Goal: Task Accomplishment & Management: Use online tool/utility

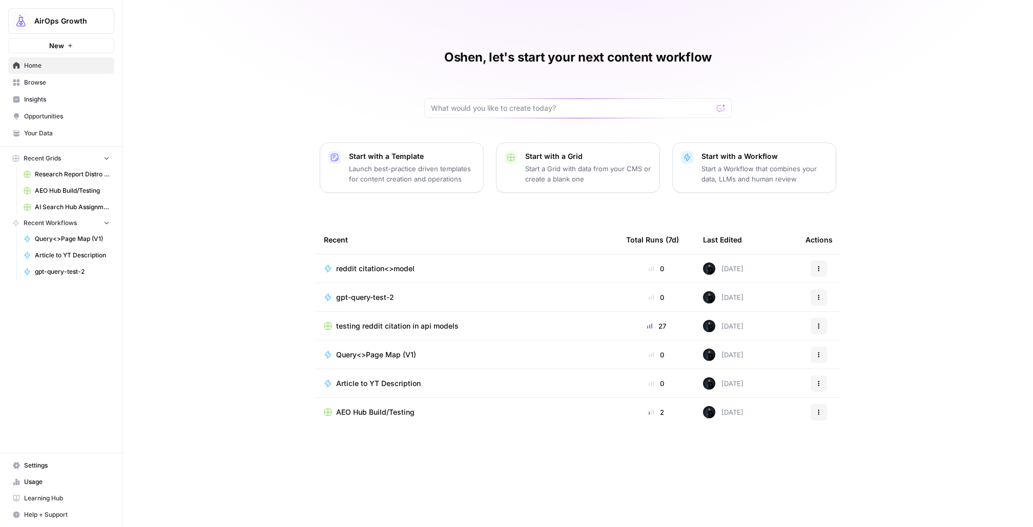
click at [38, 84] on span "Browse" at bounding box center [67, 82] width 86 height 9
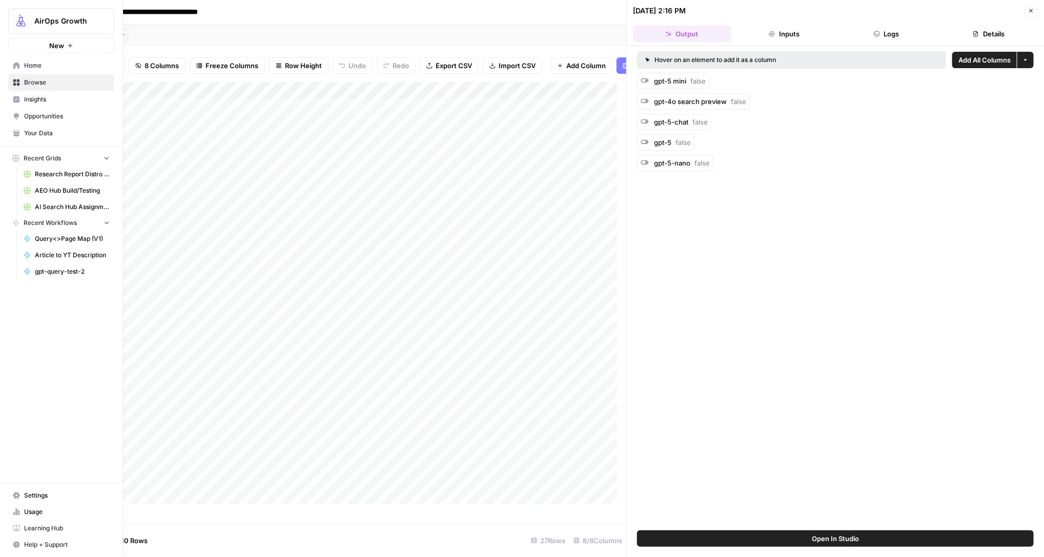
click at [50, 85] on span "Browse" at bounding box center [67, 82] width 86 height 9
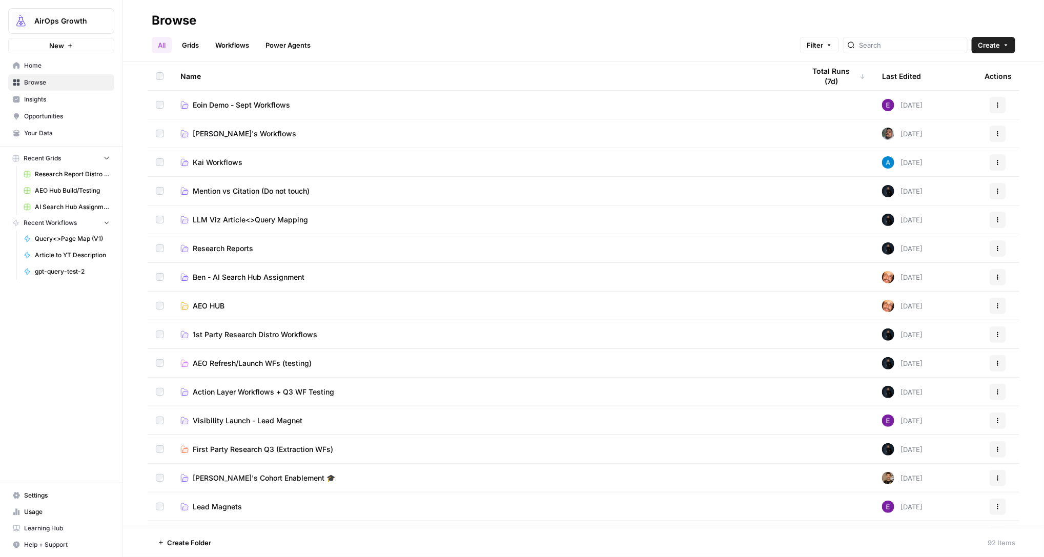
click at [272, 224] on span "LLM Viz Article<>Query Mapping" at bounding box center [250, 220] width 115 height 10
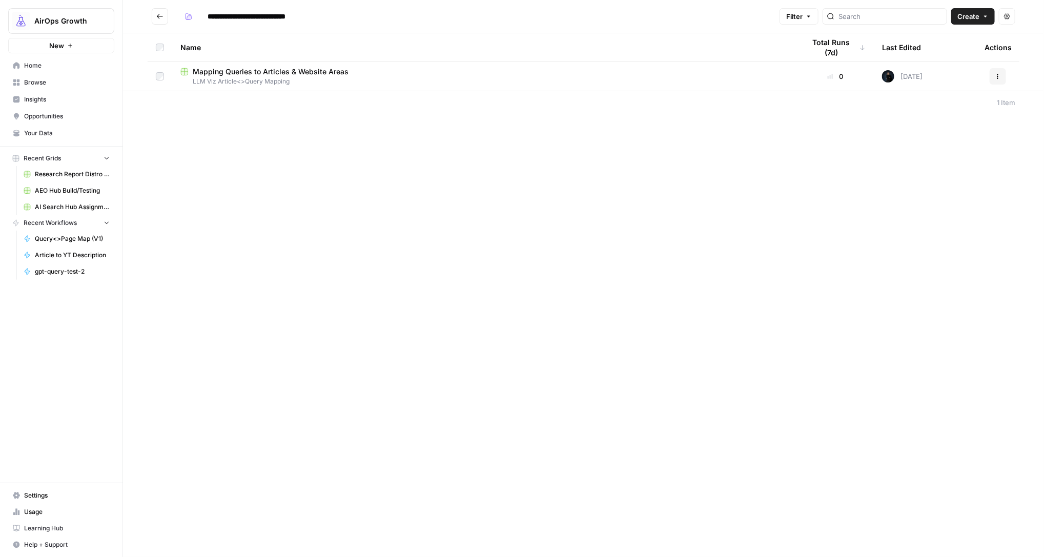
click at [280, 68] on span "Mapping Queries to Articles & Website Areas" at bounding box center [271, 72] width 156 height 10
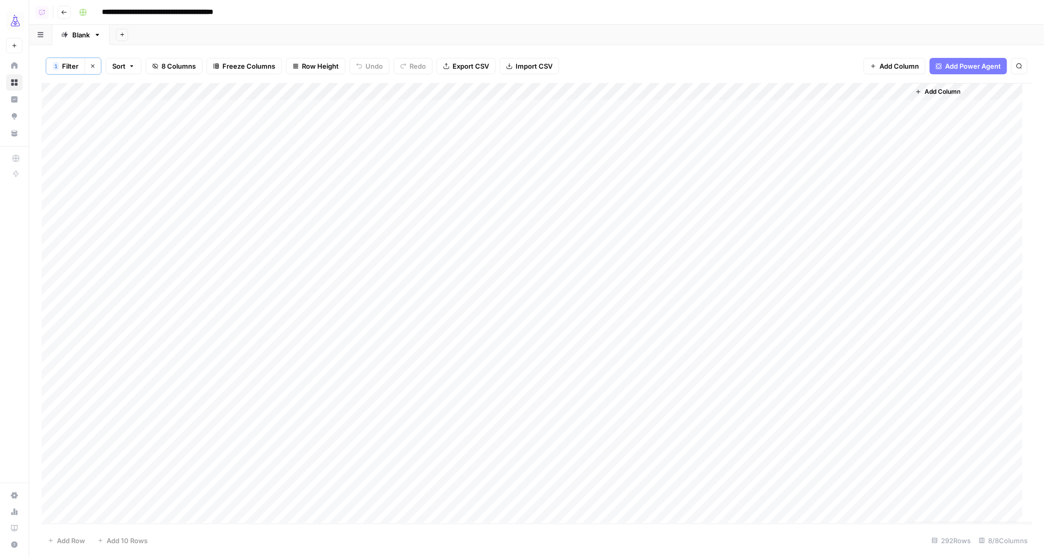
click at [98, 37] on icon "button" at bounding box center [97, 34] width 7 height 7
click at [114, 66] on span "Duplicate Sheet" at bounding box center [138, 69] width 49 height 10
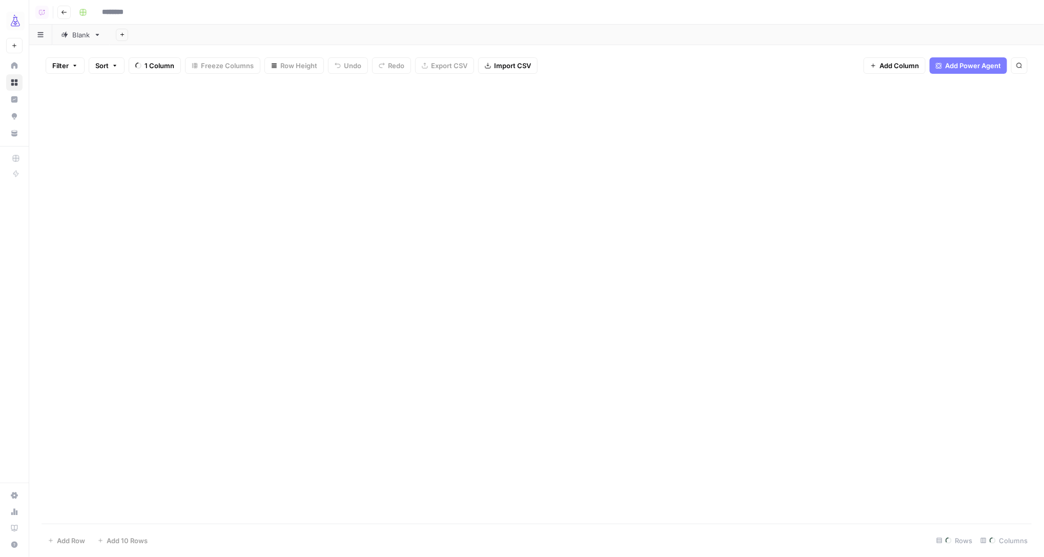
type input "**********"
click at [67, 35] on icon at bounding box center [64, 34] width 7 height 7
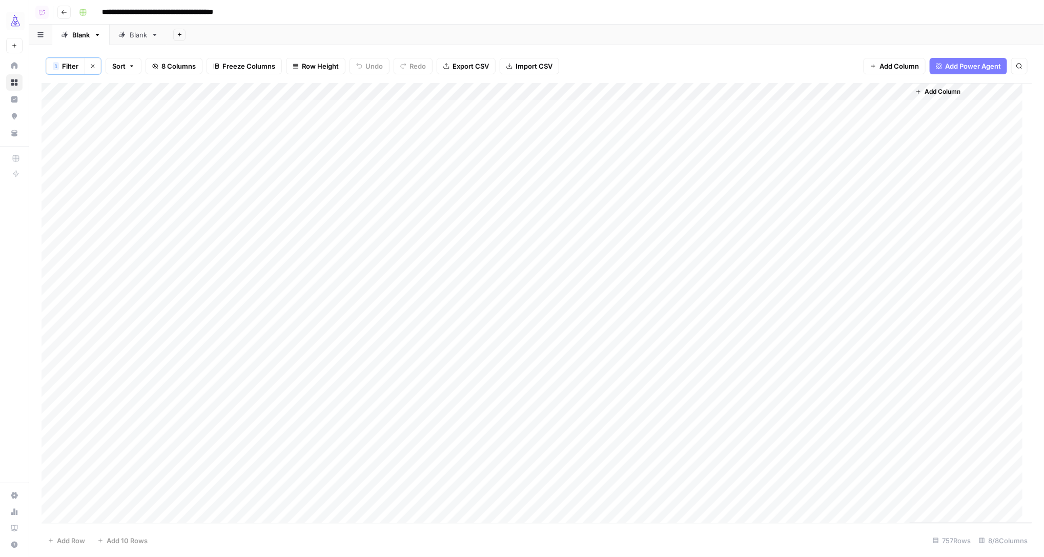
click at [141, 109] on div "Add Column" at bounding box center [537, 303] width 991 height 440
click at [202, 438] on div "Add Column" at bounding box center [537, 303] width 991 height 440
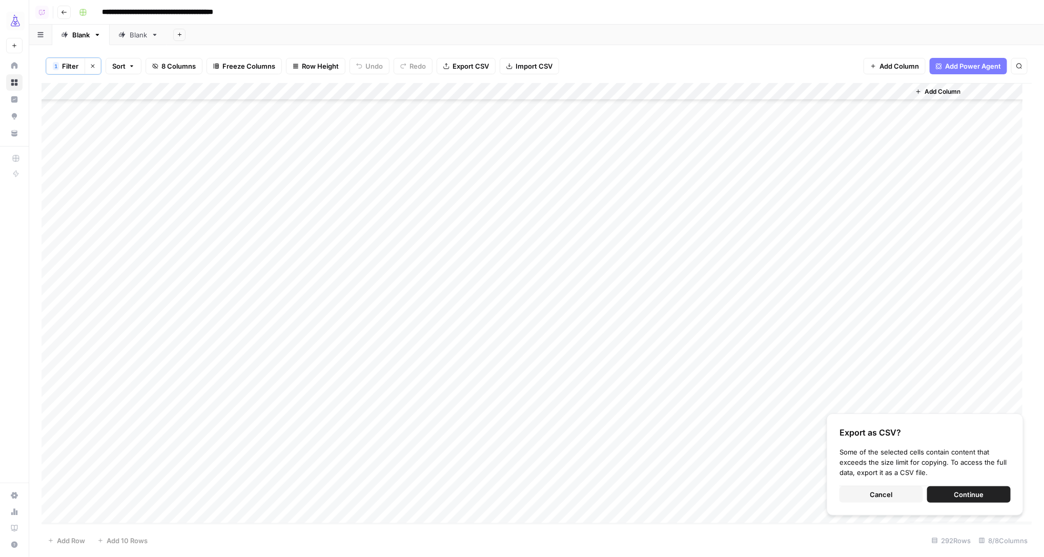
click at [827, 438] on span "Cancel" at bounding box center [881, 494] width 23 height 10
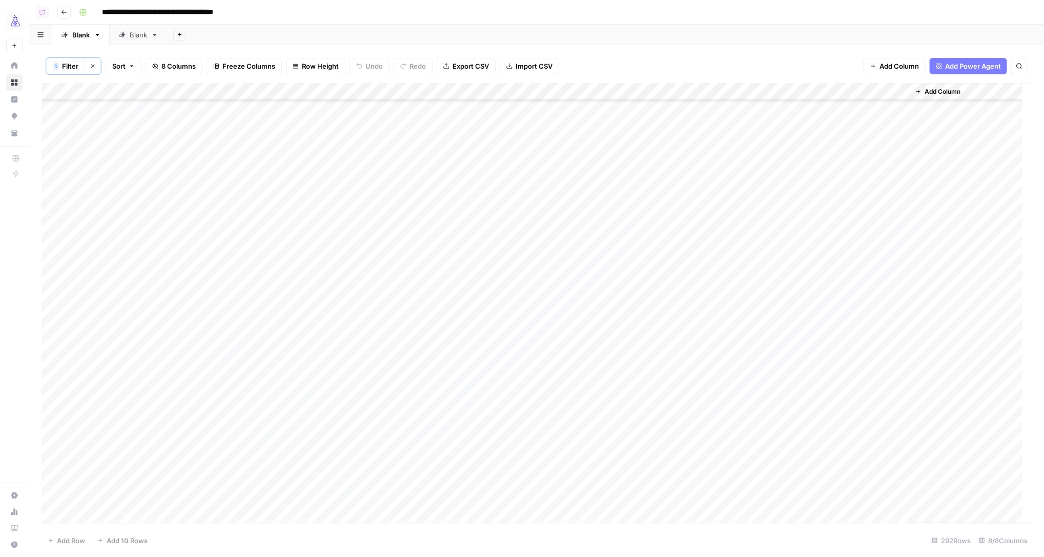
scroll to position [2841, 0]
click at [360, 94] on div "Add Column" at bounding box center [537, 303] width 991 height 440
click at [345, 256] on span "Hide Column" at bounding box center [359, 259] width 90 height 10
click at [379, 94] on div "Add Column" at bounding box center [537, 303] width 991 height 440
click at [345, 178] on span "Hide Column" at bounding box center [359, 178] width 90 height 10
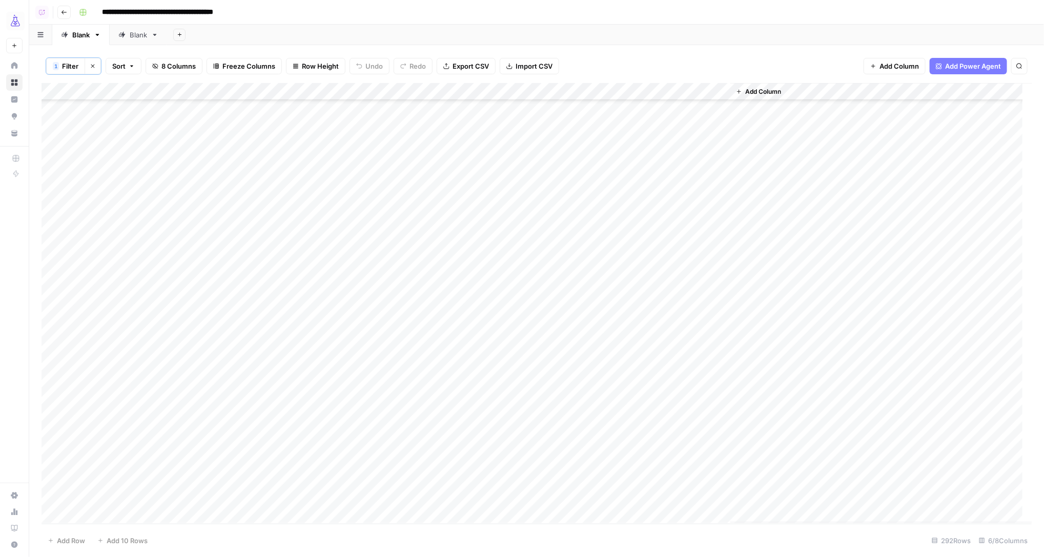
click at [378, 94] on div "Add Column" at bounding box center [537, 303] width 991 height 440
click at [347, 176] on span "Hide Column" at bounding box center [359, 178] width 90 height 10
click at [669, 96] on span "Add Column" at bounding box center [671, 91] width 36 height 9
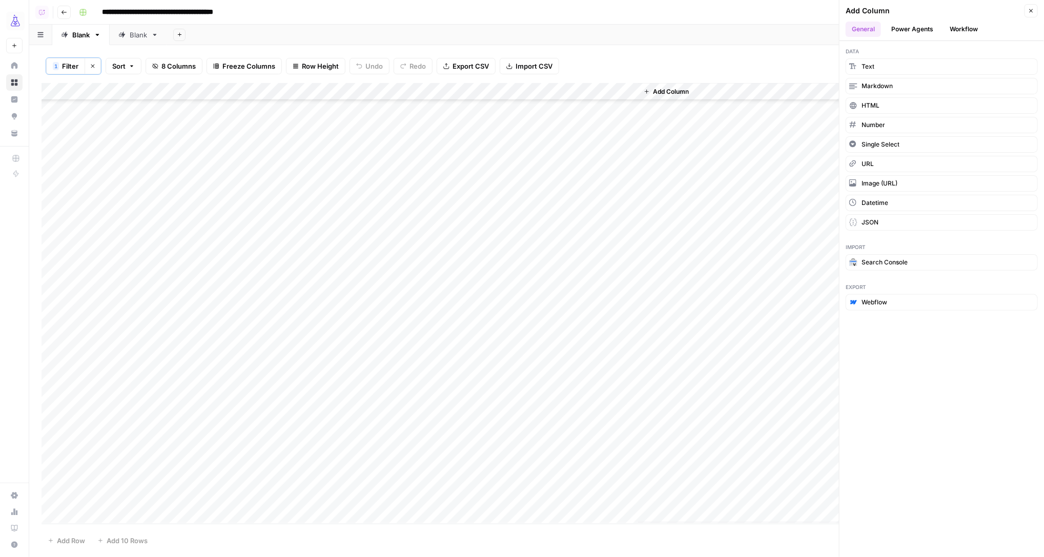
click at [827, 31] on button "Workflow" at bounding box center [963, 29] width 40 height 15
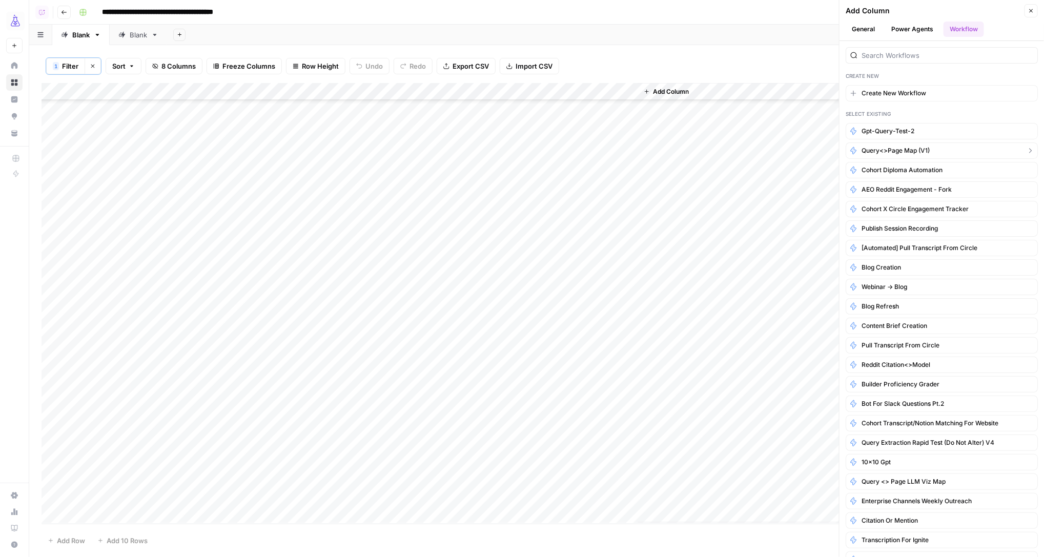
click at [827, 150] on span "Query<>Page Map (V1)" at bounding box center [895, 150] width 68 height 9
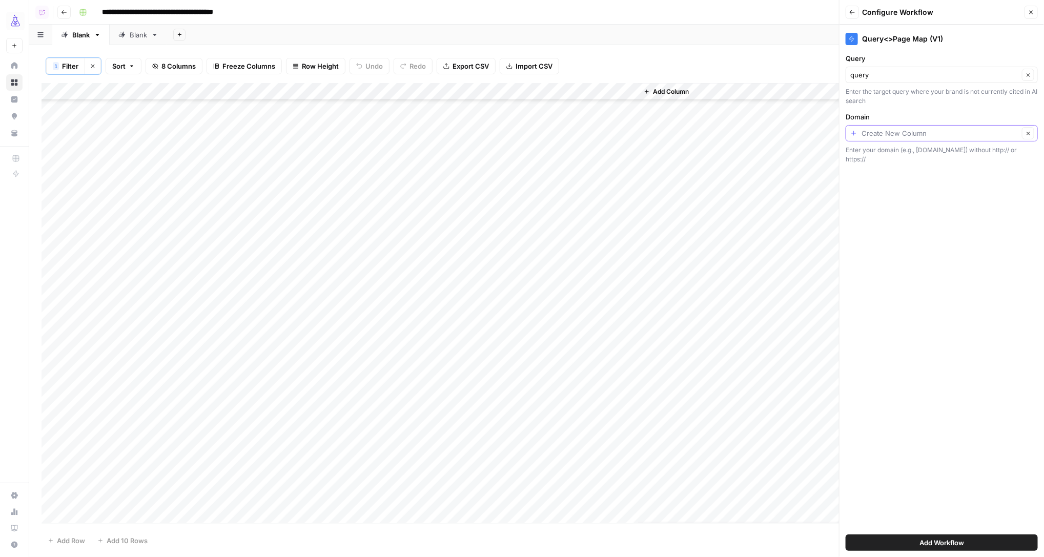
click at [827, 134] on input "Domain" at bounding box center [939, 133] width 157 height 10
click at [827, 159] on span "Create New Column" at bounding box center [941, 158] width 150 height 10
type input "Create New Column"
click at [827, 438] on button "Add Workflow" at bounding box center [941, 542] width 192 height 16
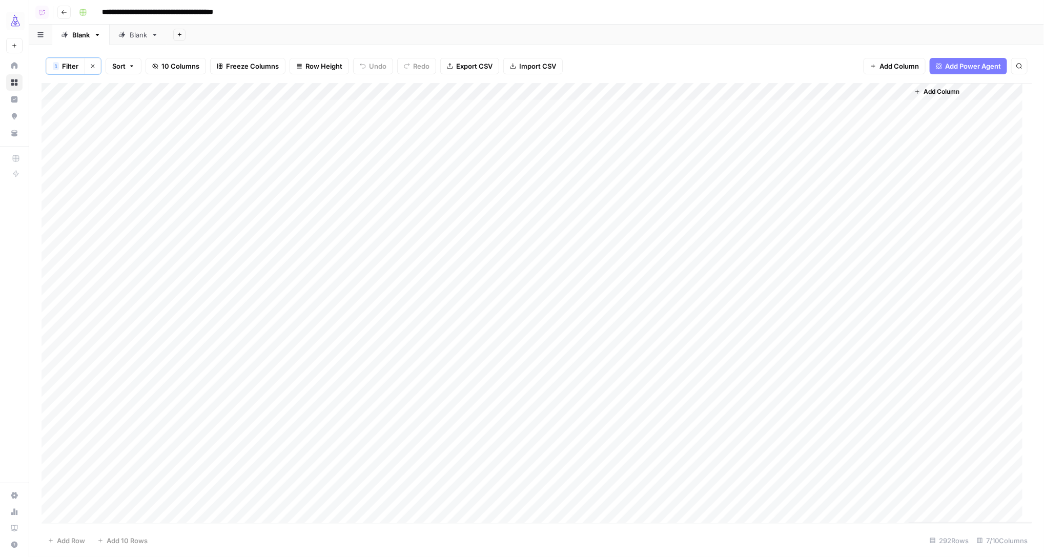
scroll to position [0, 0]
click at [687, 108] on div "Add Column" at bounding box center [537, 303] width 991 height 440
click at [705, 109] on div "Add Column" at bounding box center [537, 303] width 991 height 440
click at [698, 127] on div "Add Column" at bounding box center [537, 303] width 991 height 440
click at [686, 110] on div "Add Column" at bounding box center [537, 303] width 991 height 440
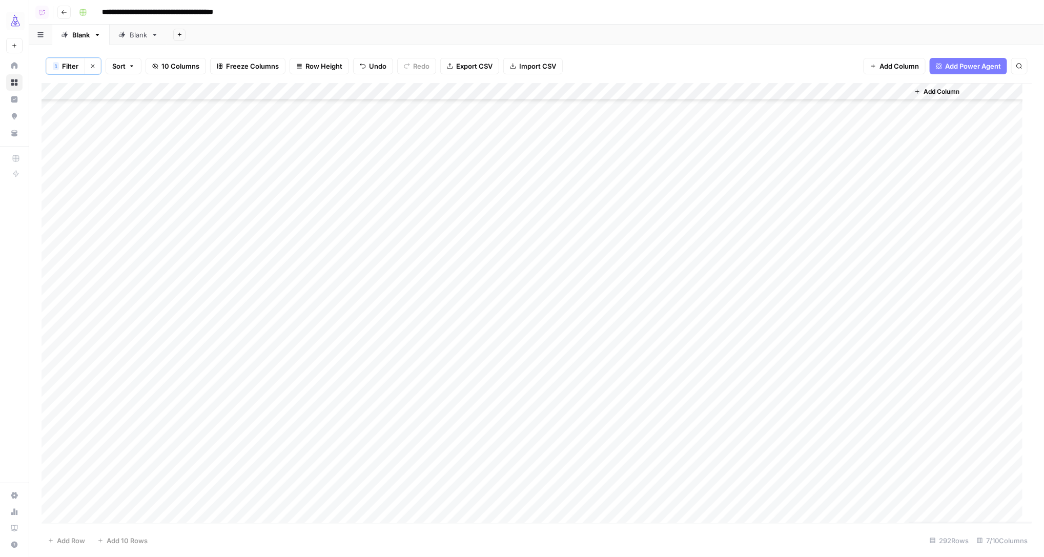
scroll to position [4664, 0]
drag, startPoint x: 784, startPoint y: 116, endPoint x: 778, endPoint y: 596, distance: 480.7
click at [778, 438] on html "**********" at bounding box center [522, 278] width 1044 height 557
drag, startPoint x: 783, startPoint y: 123, endPoint x: 760, endPoint y: 593, distance: 470.5
click at [760, 438] on html "**********" at bounding box center [522, 278] width 1044 height 557
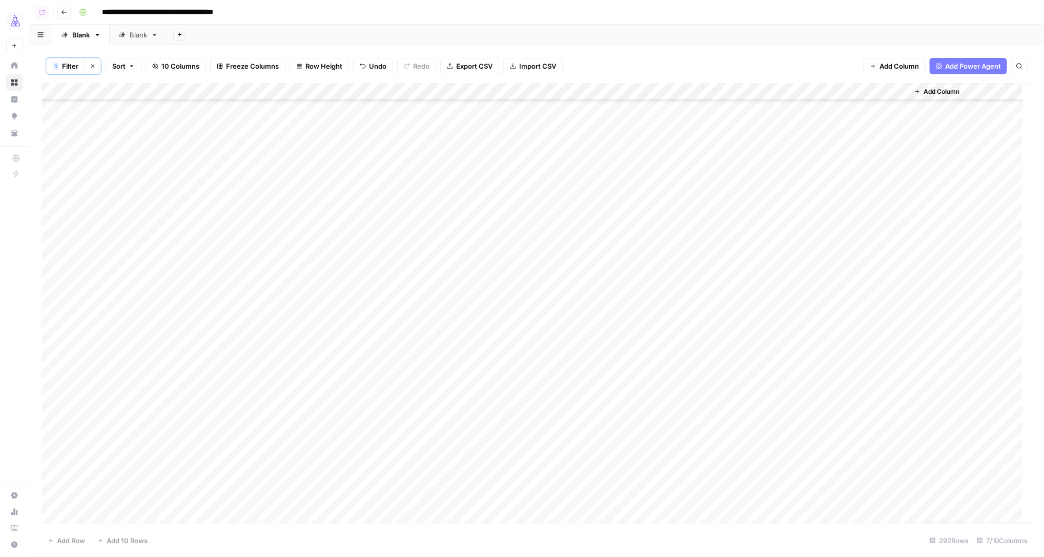
scroll to position [0, 0]
click at [728, 123] on div "Add Column" at bounding box center [537, 303] width 991 height 440
click at [730, 113] on div "Add Column" at bounding box center [537, 303] width 991 height 440
drag, startPoint x: 784, startPoint y: 117, endPoint x: 795, endPoint y: 594, distance: 477.7
click at [795, 438] on html "**********" at bounding box center [522, 278] width 1044 height 557
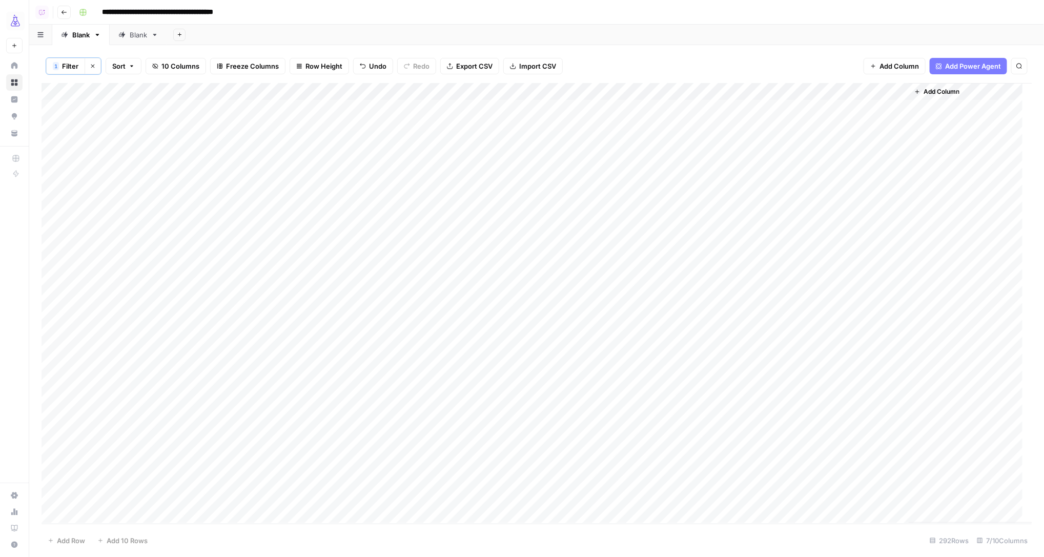
drag, startPoint x: 783, startPoint y: 114, endPoint x: 767, endPoint y: 236, distance: 122.5
click at [767, 236] on div "Add Column" at bounding box center [537, 303] width 991 height 440
drag, startPoint x: 784, startPoint y: 238, endPoint x: 746, endPoint y: 474, distance: 239.2
click at [746, 438] on div "Add Column" at bounding box center [537, 303] width 991 height 440
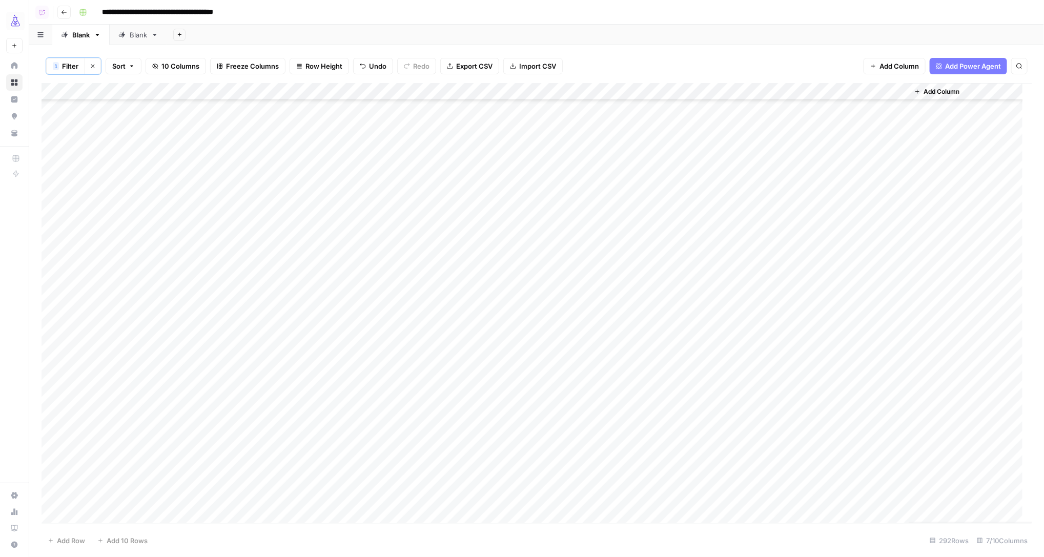
drag, startPoint x: 784, startPoint y: 113, endPoint x: 762, endPoint y: 500, distance: 387.5
click at [762, 438] on div "Add Column" at bounding box center [537, 303] width 991 height 440
click at [827, 93] on div "Add Column" at bounding box center [537, 303] width 991 height 440
click at [827, 180] on span "Configure Inputs" at bounding box center [851, 178] width 90 height 10
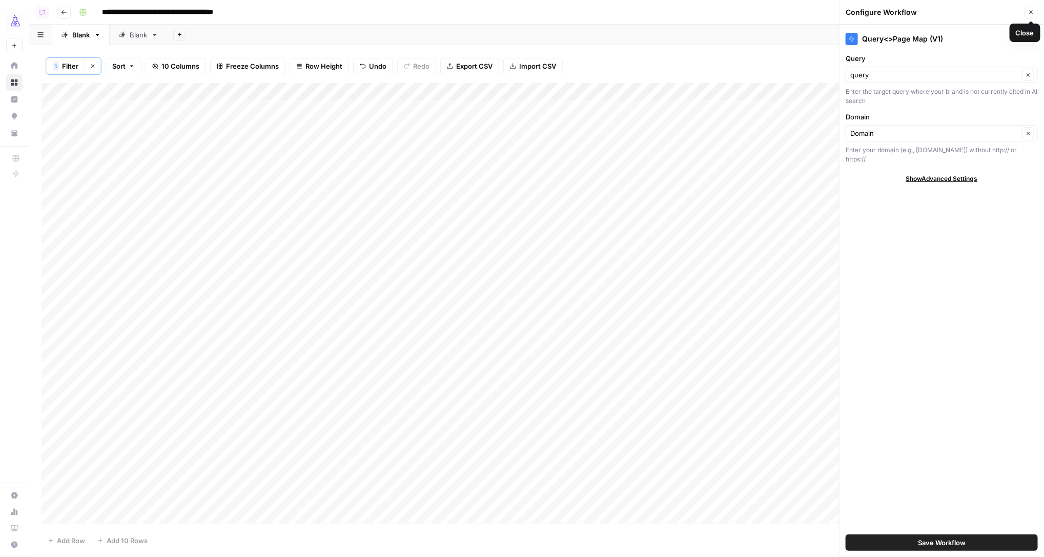
click at [827, 14] on icon "button" at bounding box center [1031, 12] width 6 height 6
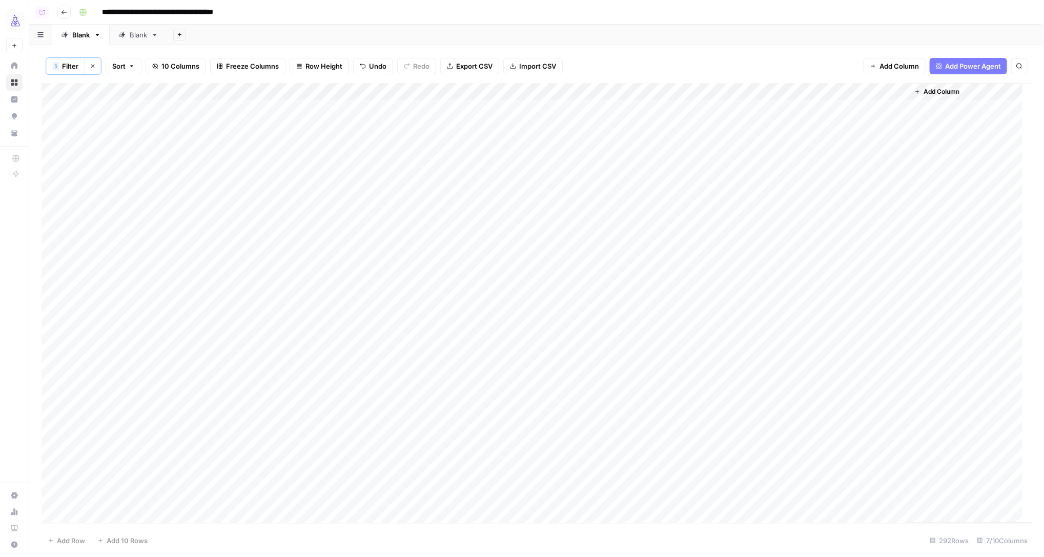
click at [827, 110] on div "Add Column" at bounding box center [537, 303] width 991 height 440
click at [827, 125] on div "Add Column" at bounding box center [537, 303] width 991 height 440
click at [827, 141] on div "Add Column" at bounding box center [537, 303] width 991 height 440
click at [827, 153] on div "Add Column" at bounding box center [537, 303] width 991 height 440
click at [827, 228] on div "Add Column" at bounding box center [537, 303] width 991 height 440
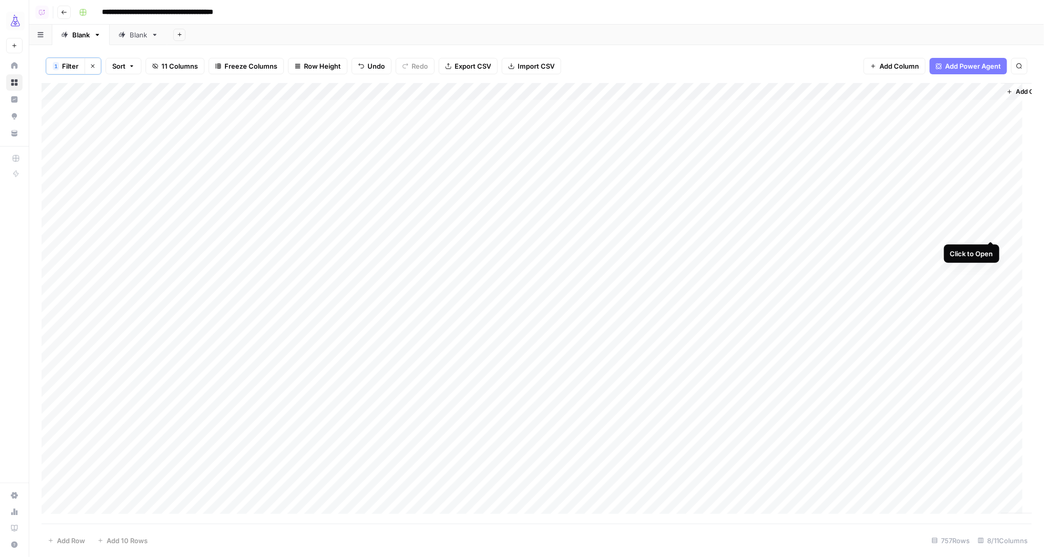
click at [827, 230] on div "Add Column" at bounding box center [537, 303] width 991 height 440
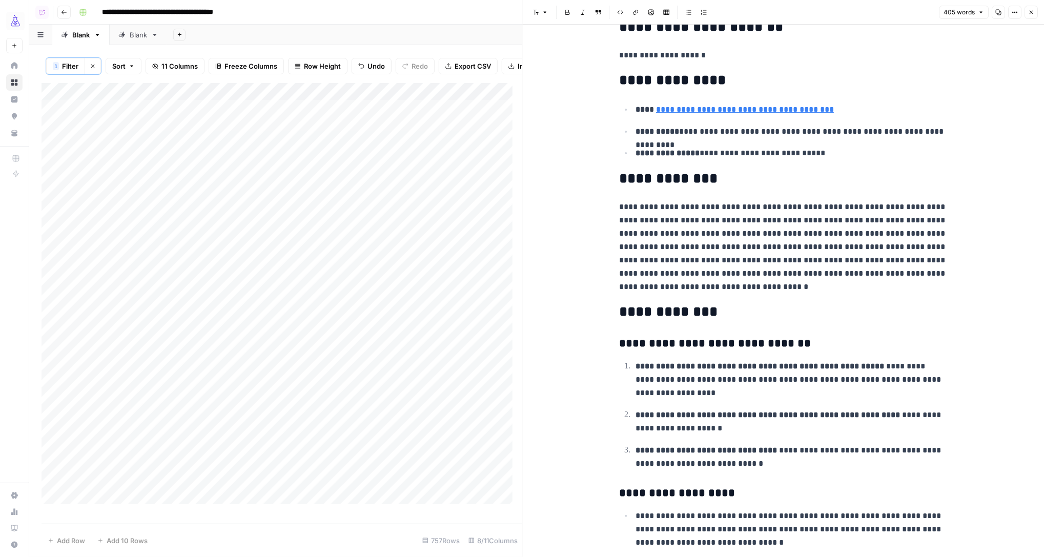
scroll to position [26, 0]
drag, startPoint x: 1029, startPoint y: 13, endPoint x: 1021, endPoint y: 15, distance: 8.0
click at [827, 13] on icon "button" at bounding box center [1031, 12] width 6 height 6
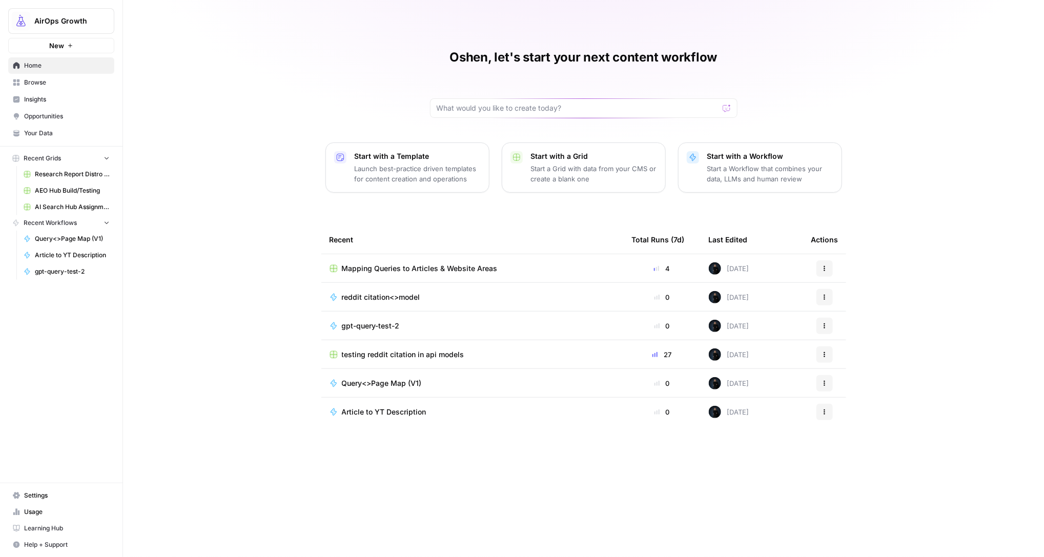
click at [40, 97] on span "Insights" at bounding box center [67, 99] width 86 height 9
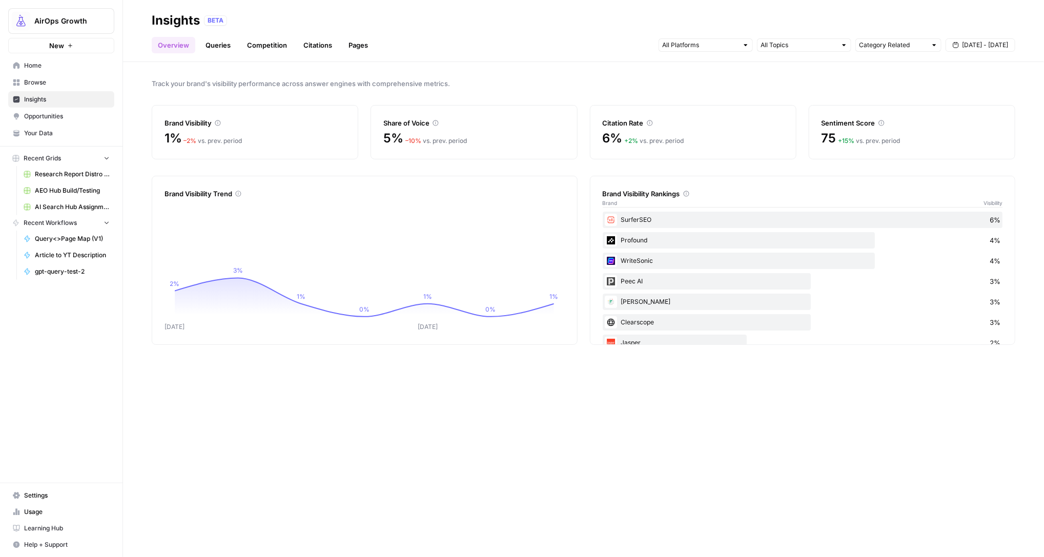
click at [216, 45] on link "Queries" at bounding box center [217, 45] width 37 height 16
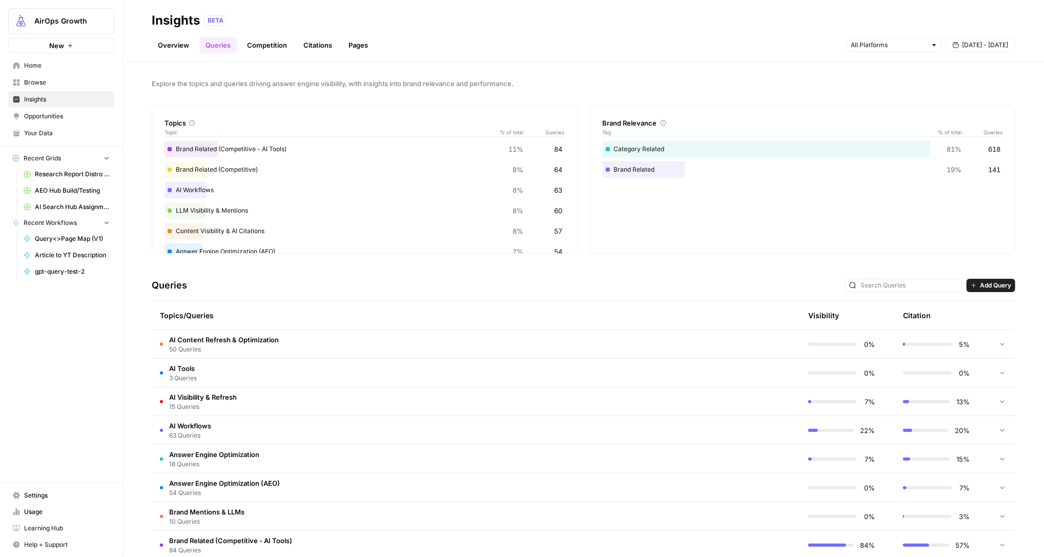
click at [190, 374] on span "3 Queries" at bounding box center [183, 378] width 28 height 9
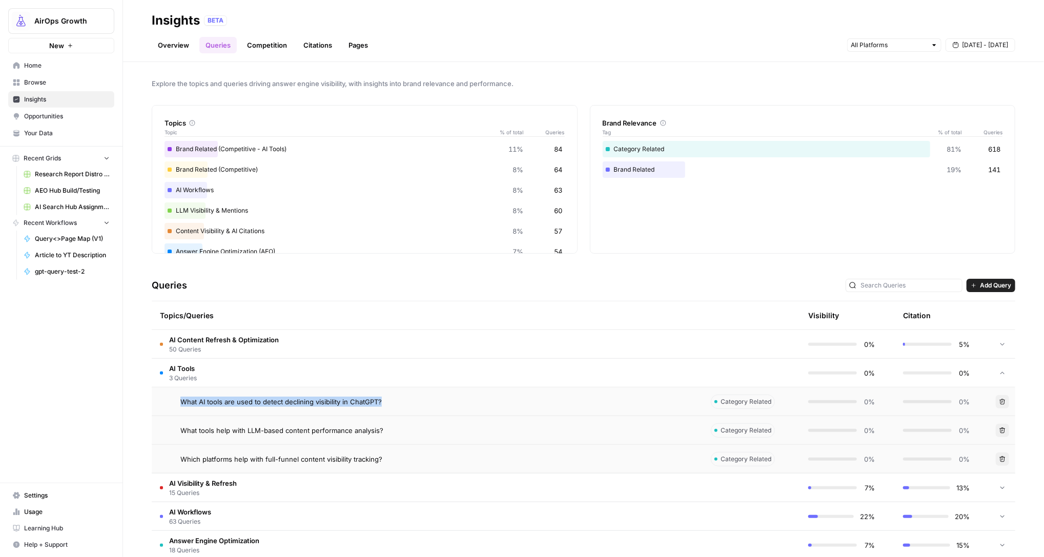
drag, startPoint x: 175, startPoint y: 401, endPoint x: 381, endPoint y: 405, distance: 206.0
click at [381, 405] on div "What AI tools are used to detect declining visibility in ChatGPT?" at bounding box center [427, 402] width 534 height 10
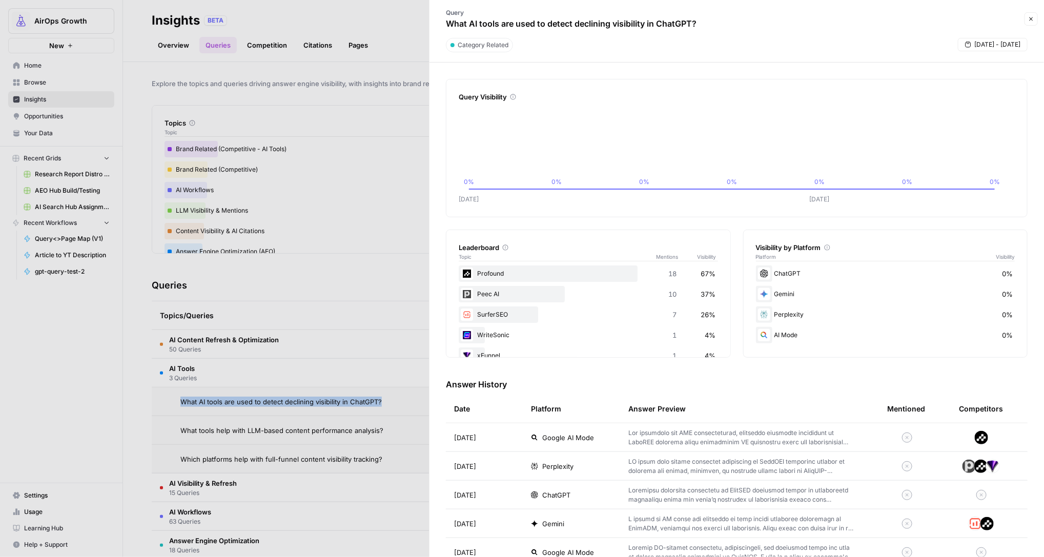
click at [974, 437] on img at bounding box center [981, 437] width 14 height 14
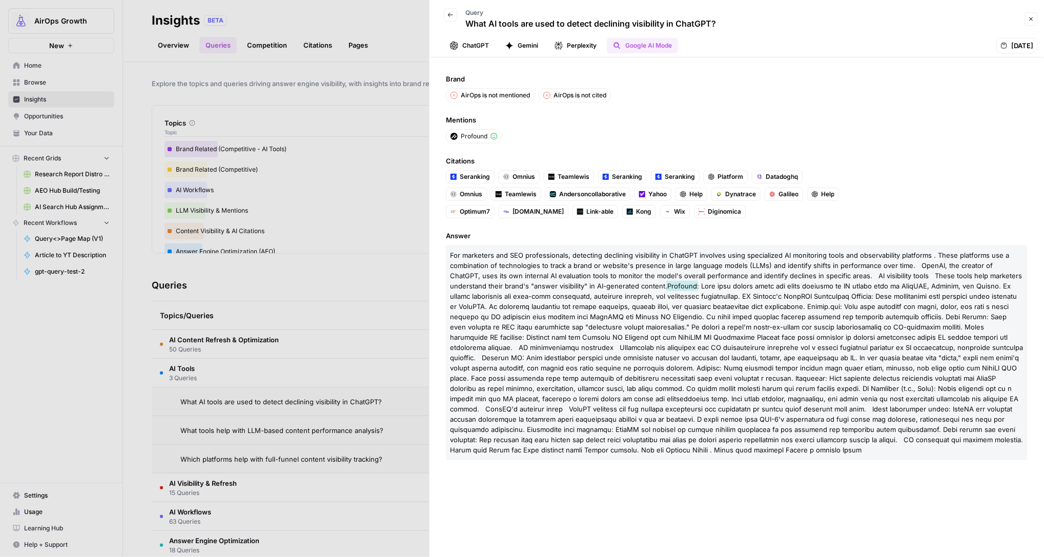
click at [709, 300] on span at bounding box center [736, 368] width 573 height 172
click at [717, 282] on span at bounding box center [736, 368] width 573 height 172
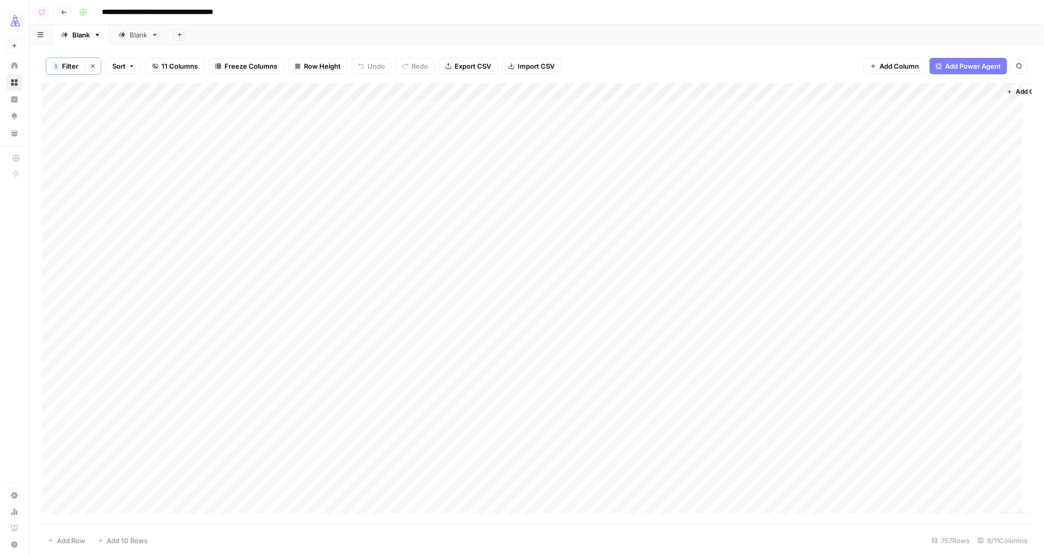
click at [885, 91] on div "Add Column" at bounding box center [537, 303] width 991 height 440
click at [727, 28] on div "Add Sheet" at bounding box center [605, 35] width 877 height 20
drag, startPoint x: 635, startPoint y: 89, endPoint x: 581, endPoint y: 88, distance: 53.8
click at [581, 88] on div "Add Column" at bounding box center [537, 303] width 991 height 440
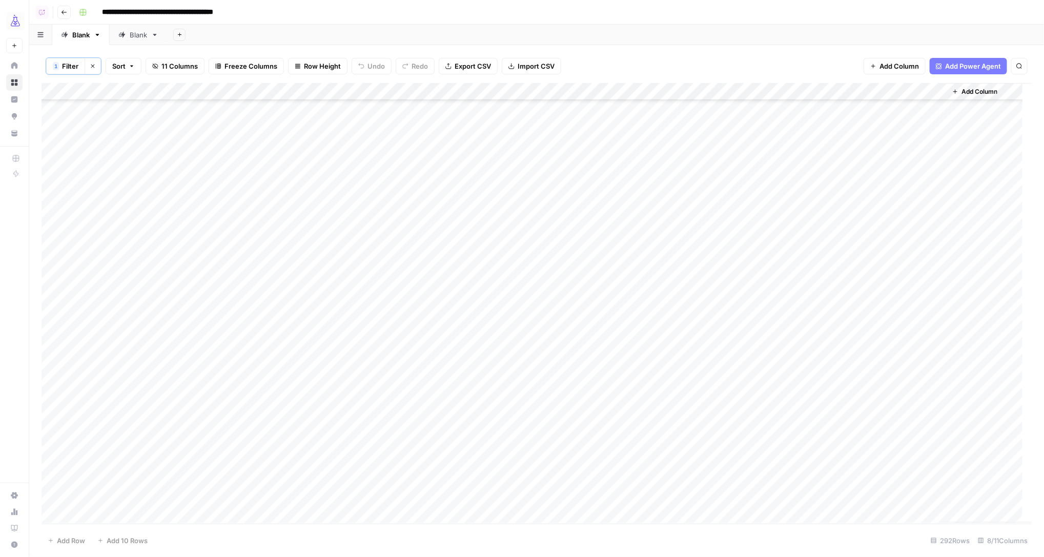
scroll to position [4663, 0]
click at [90, 67] on icon "button" at bounding box center [93, 66] width 6 height 6
click at [632, 228] on div "Add Column" at bounding box center [537, 303] width 991 height 442
drag, startPoint x: 730, startPoint y: 237, endPoint x: 682, endPoint y: 108, distance: 138.5
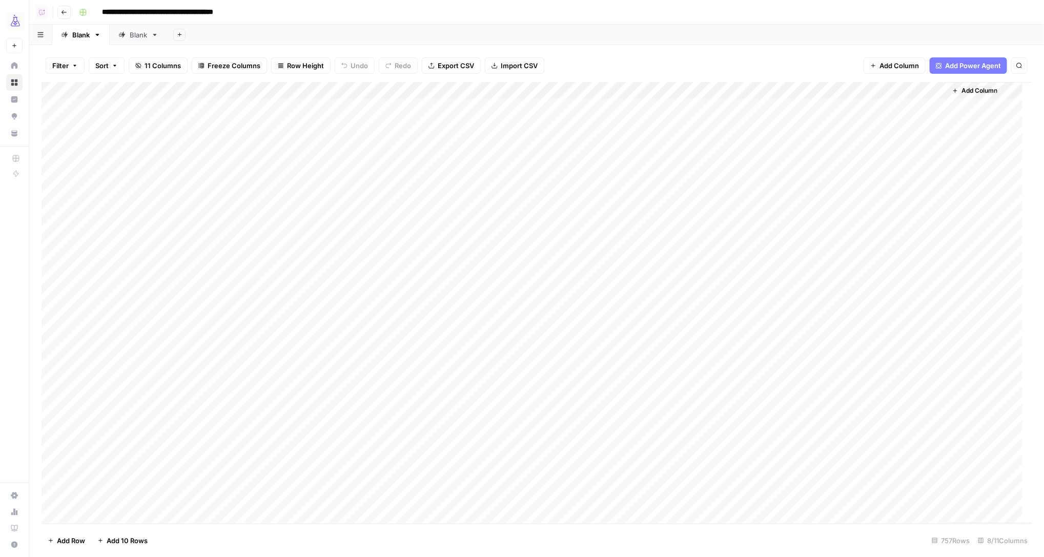
click at [682, 108] on div "Add Column" at bounding box center [537, 303] width 991 height 442
drag, startPoint x: 693, startPoint y: 254, endPoint x: 702, endPoint y: 238, distance: 18.8
click at [693, 254] on div "Add Column" at bounding box center [537, 303] width 991 height 442
click at [704, 230] on div "Add Column" at bounding box center [537, 303] width 991 height 442
drag, startPoint x: 730, startPoint y: 237, endPoint x: 720, endPoint y: 506, distance: 269.2
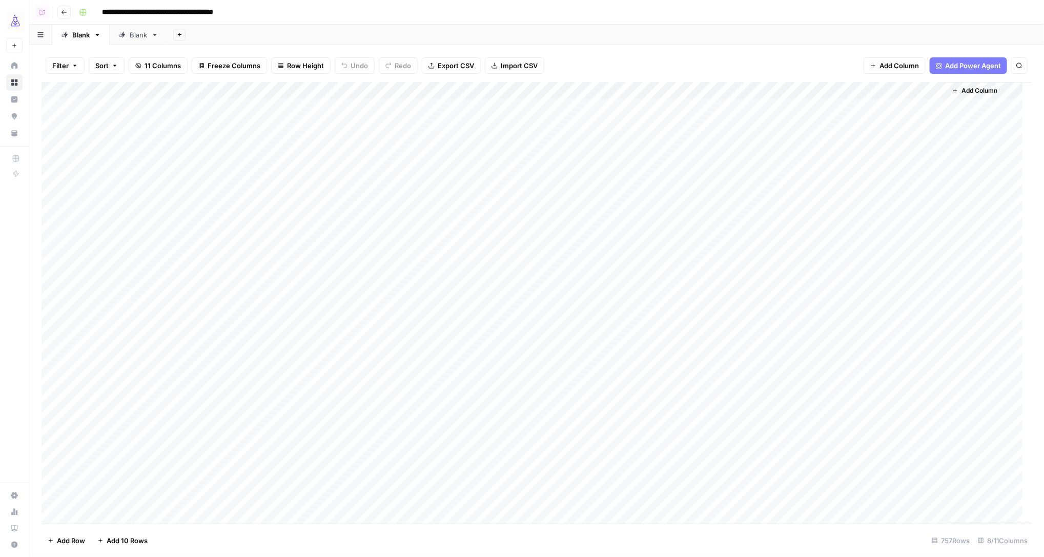
click at [721, 506] on div "Add Column" at bounding box center [537, 303] width 991 height 442
click at [679, 177] on div "Add Column" at bounding box center [537, 303] width 991 height 442
drag, startPoint x: 729, startPoint y: 184, endPoint x: 707, endPoint y: 490, distance: 306.2
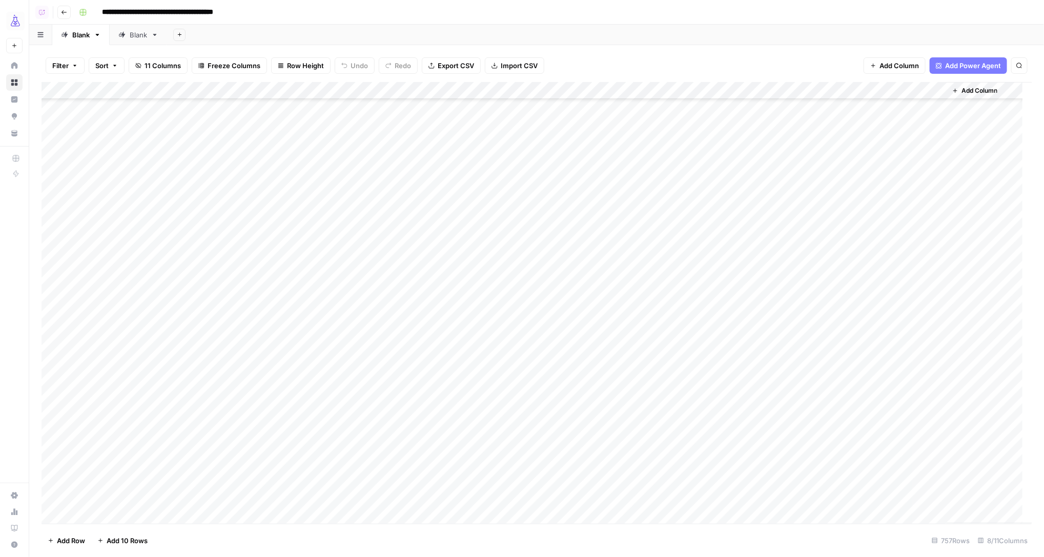
click at [707, 490] on div "Add Column" at bounding box center [537, 303] width 991 height 442
click at [710, 281] on div "Add Column" at bounding box center [537, 303] width 991 height 442
click at [698, 265] on div "Add Column" at bounding box center [537, 303] width 991 height 442
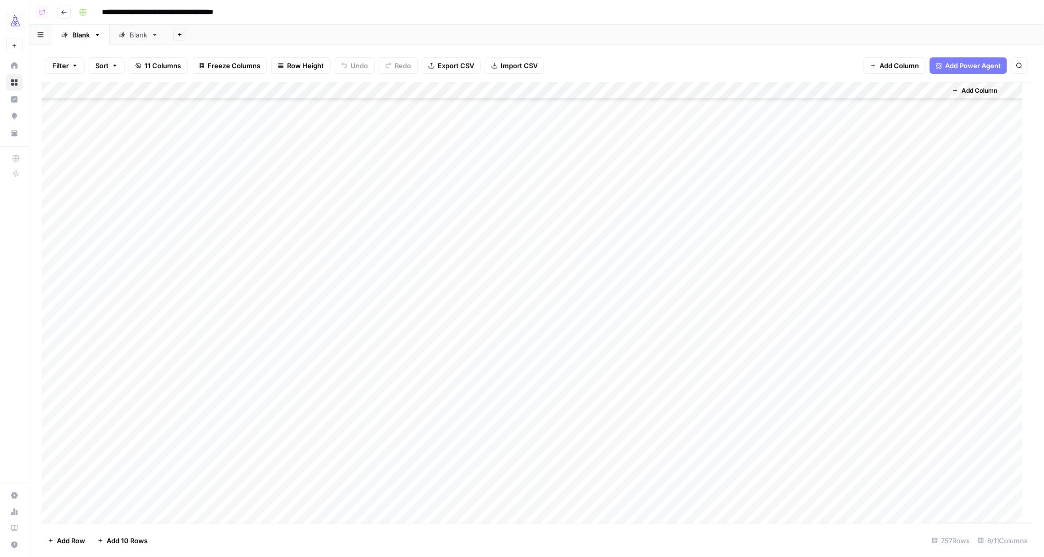
drag, startPoint x: 728, startPoint y: 270, endPoint x: 704, endPoint y: 421, distance: 153.7
click at [704, 421] on div "Add Column" at bounding box center [537, 303] width 991 height 442
drag, startPoint x: 731, startPoint y: 261, endPoint x: 698, endPoint y: 487, distance: 227.8
click at [698, 487] on div "Add Column" at bounding box center [537, 303] width 991 height 442
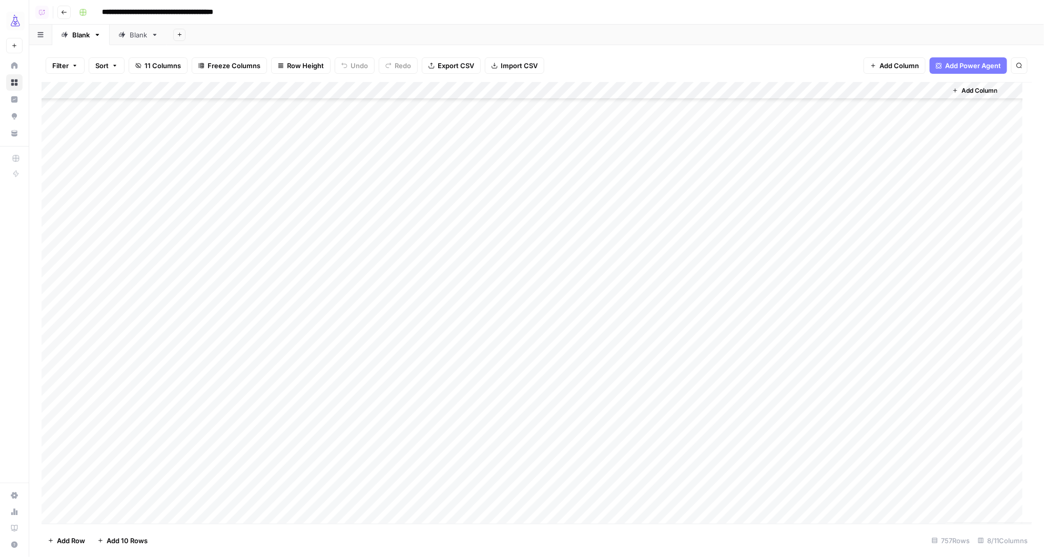
scroll to position [6928, 0]
click at [674, 347] on div "Add Column" at bounding box center [537, 303] width 991 height 442
drag, startPoint x: 729, startPoint y: 346, endPoint x: 712, endPoint y: 489, distance: 143.9
click at [712, 489] on div "Add Column" at bounding box center [537, 303] width 991 height 442
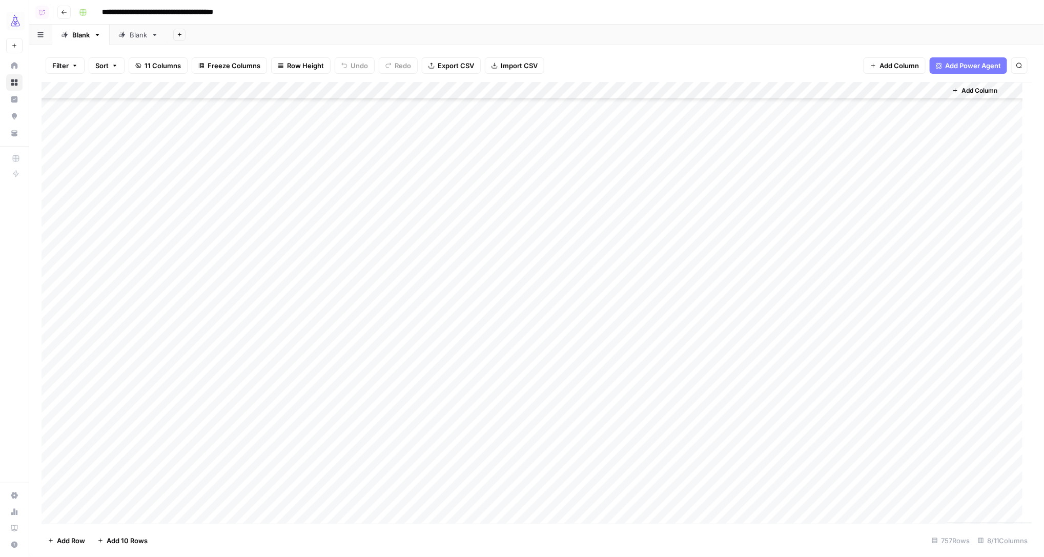
scroll to position [7270, 0]
click at [685, 349] on div "Add Column" at bounding box center [537, 303] width 991 height 442
click at [679, 314] on div "Add Column" at bounding box center [537, 303] width 991 height 442
drag, startPoint x: 729, startPoint y: 319, endPoint x: 717, endPoint y: 491, distance: 173.1
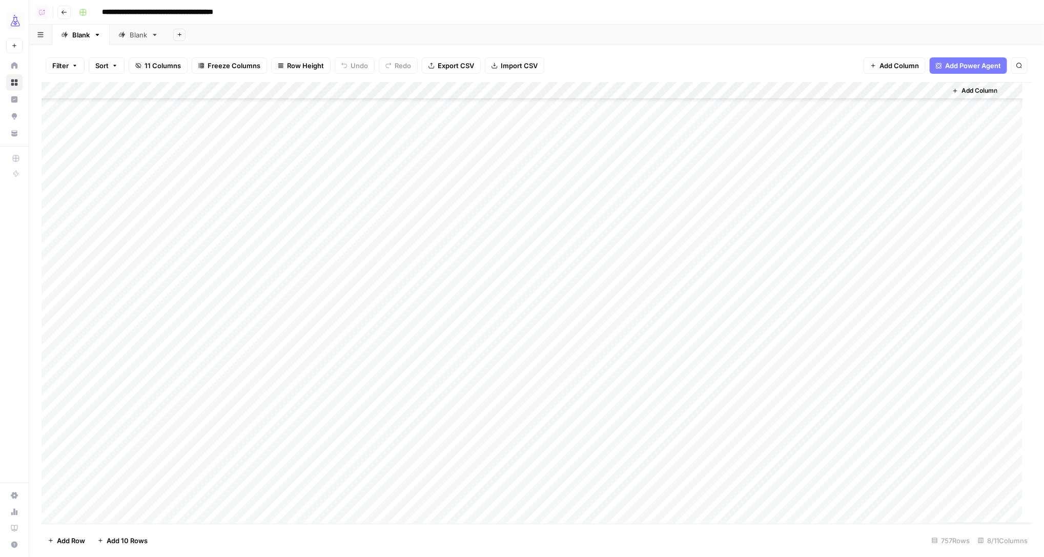
click at [717, 491] on div "Add Column" at bounding box center [537, 303] width 991 height 442
click at [707, 258] on div "Add Column" at bounding box center [537, 303] width 991 height 442
drag, startPoint x: 729, startPoint y: 263, endPoint x: 724, endPoint y: 432, distance: 168.7
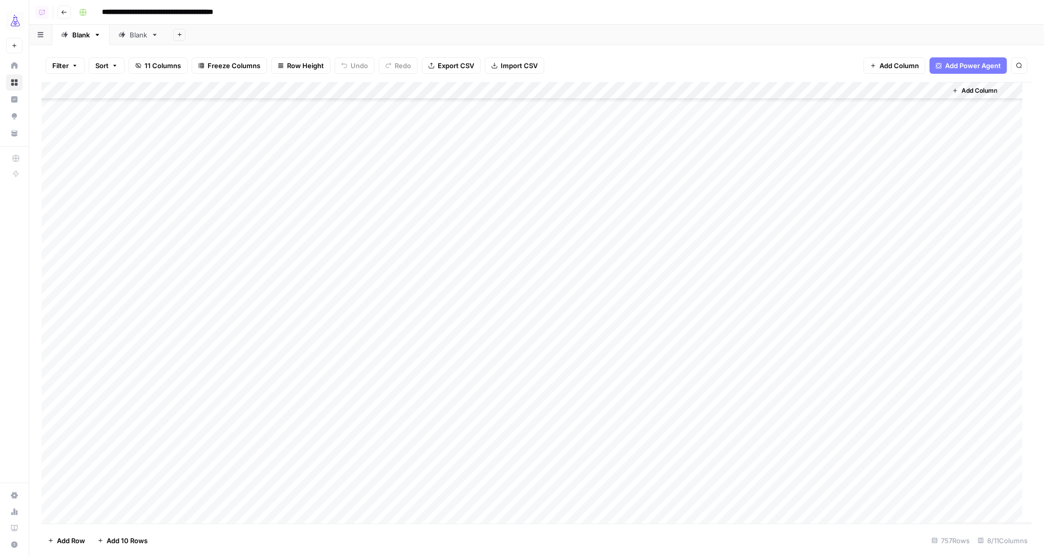
click at [724, 432] on div "Add Column" at bounding box center [537, 303] width 991 height 442
drag, startPoint x: 679, startPoint y: 444, endPoint x: 682, endPoint y: 437, distance: 8.1
click at [679, 444] on div "Add Column" at bounding box center [537, 303] width 991 height 442
click at [687, 427] on div "Add Column" at bounding box center [537, 303] width 991 height 442
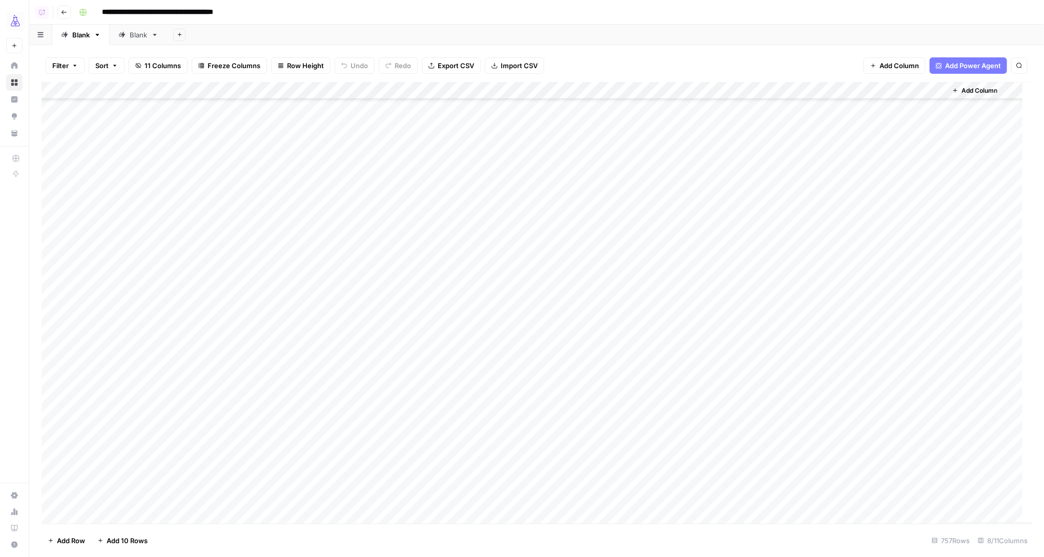
drag, startPoint x: 729, startPoint y: 434, endPoint x: 708, endPoint y: 468, distance: 40.3
click at [708, 468] on div "Add Column" at bounding box center [537, 303] width 991 height 442
click at [692, 494] on div "Add Column" at bounding box center [537, 303] width 991 height 442
click at [691, 465] on div "Add Column" at bounding box center [537, 303] width 991 height 442
drag, startPoint x: 729, startPoint y: 474, endPoint x: 723, endPoint y: 527, distance: 53.6
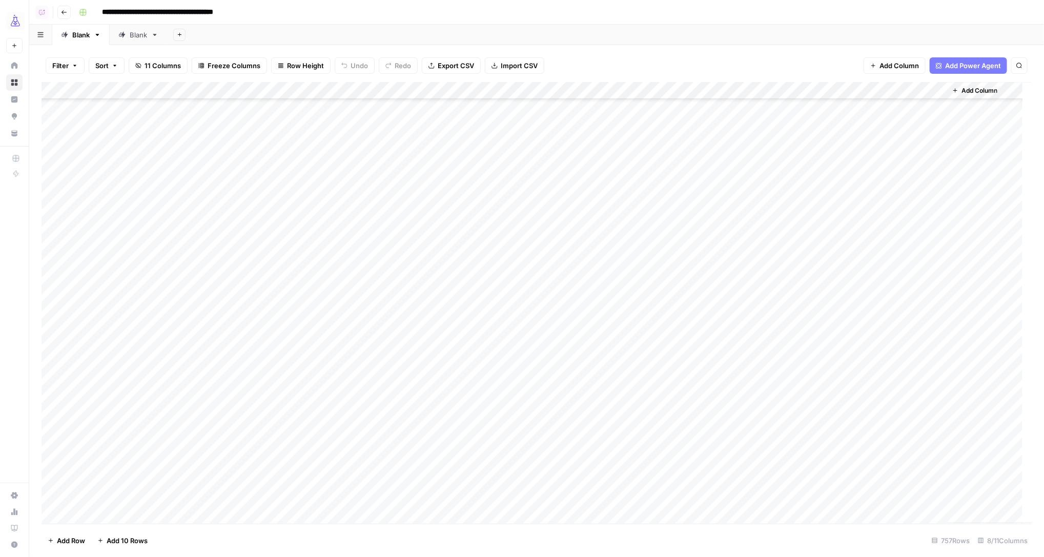
click at [723, 527] on div "Filter Sort 11 Columns Freeze Columns Row Height Undo Redo Export CSV Import CS…" at bounding box center [536, 301] width 1015 height 512
click at [684, 412] on div "Add Column" at bounding box center [537, 303] width 991 height 442
drag, startPoint x: 731, startPoint y: 419, endPoint x: 709, endPoint y: 484, distance: 68.5
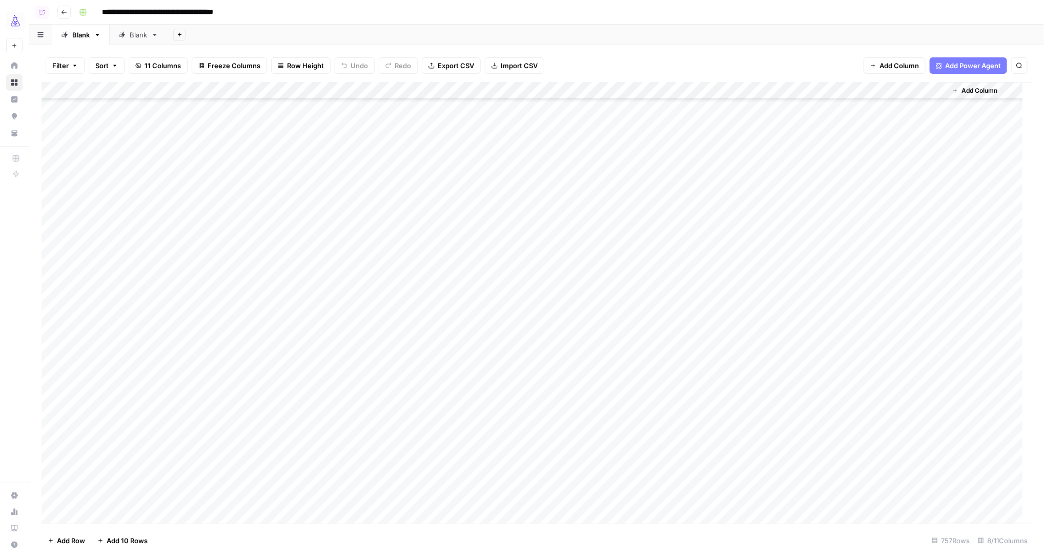
click at [709, 484] on div "Add Column" at bounding box center [537, 303] width 991 height 442
click at [646, 317] on div "Add Column" at bounding box center [537, 303] width 991 height 442
click at [664, 297] on div "Add Column" at bounding box center [537, 303] width 991 height 442
drag, startPoint x: 728, startPoint y: 301, endPoint x: 717, endPoint y: 509, distance: 208.3
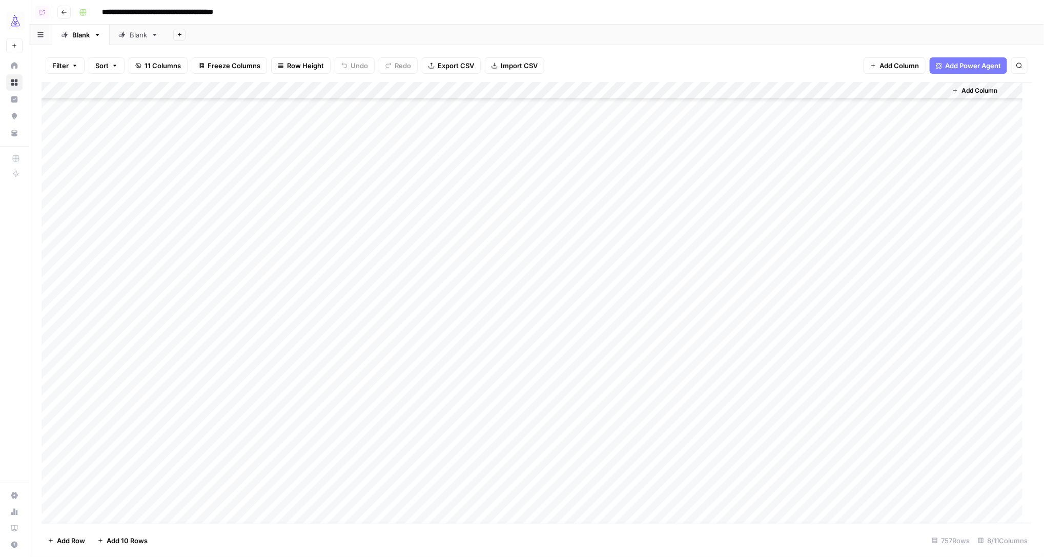
click at [717, 509] on div "Add Column" at bounding box center [537, 303] width 991 height 442
click at [680, 215] on div "Add Column" at bounding box center [537, 303] width 991 height 442
drag, startPoint x: 727, startPoint y: 228, endPoint x: 720, endPoint y: 499, distance: 271.2
click at [720, 499] on div "Add Column" at bounding box center [537, 303] width 991 height 442
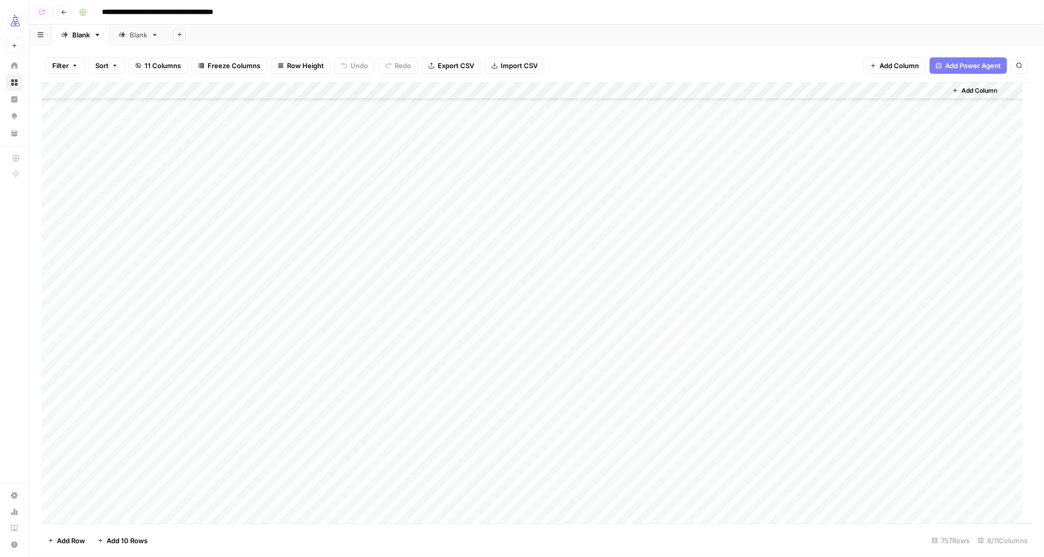
scroll to position [10942, 0]
click at [690, 195] on div "Add Column" at bounding box center [537, 303] width 991 height 442
drag, startPoint x: 728, startPoint y: 200, endPoint x: 699, endPoint y: 437, distance: 239.0
click at [699, 437] on div "Add Column" at bounding box center [537, 303] width 991 height 442
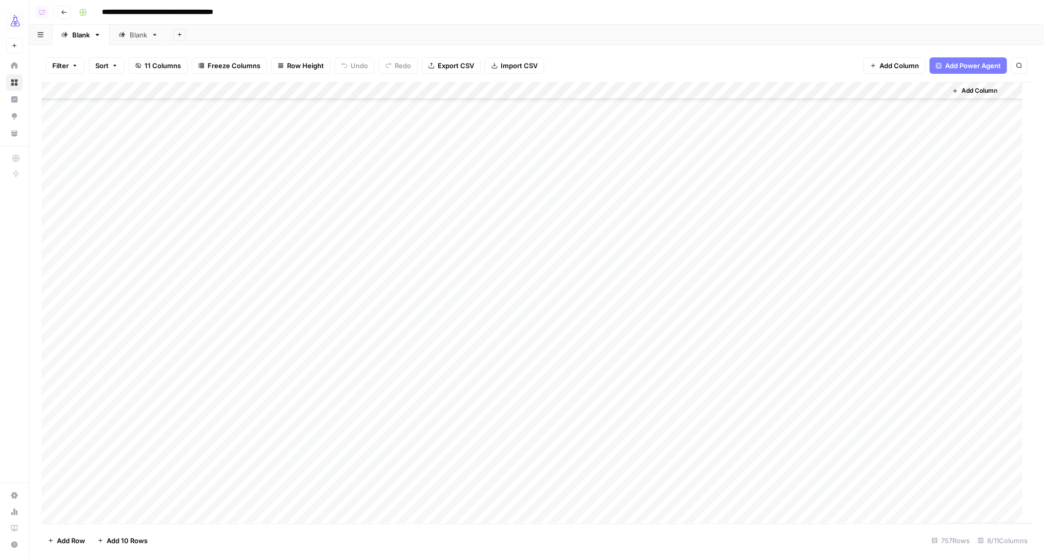
drag, startPoint x: 669, startPoint y: 475, endPoint x: 668, endPoint y: 443, distance: 31.3
click at [669, 475] on div "Add Column" at bounding box center [537, 303] width 991 height 442
click at [668, 441] on div "Add Column" at bounding box center [537, 303] width 991 height 442
drag, startPoint x: 730, startPoint y: 456, endPoint x: 696, endPoint y: 490, distance: 48.6
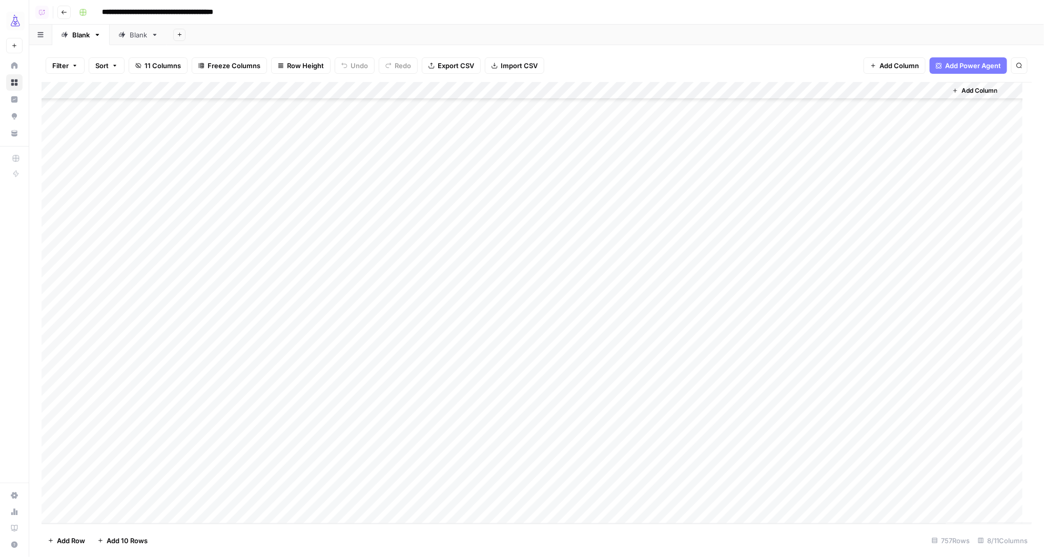
click at [696, 490] on div "Add Column" at bounding box center [537, 303] width 991 height 442
click at [831, 92] on div "Add Column" at bounding box center [537, 303] width 991 height 442
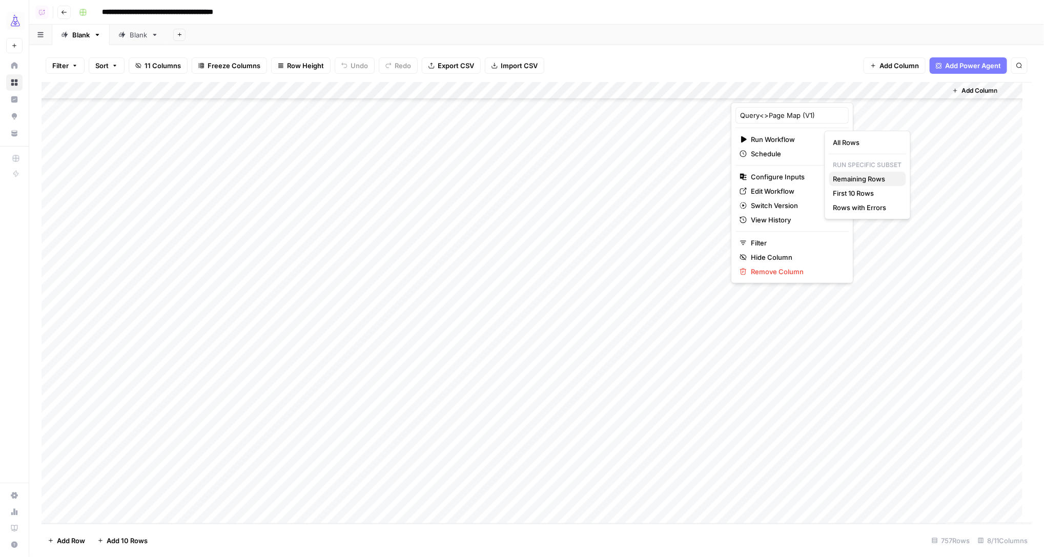
click at [849, 178] on span "Remaining Rows" at bounding box center [865, 179] width 65 height 10
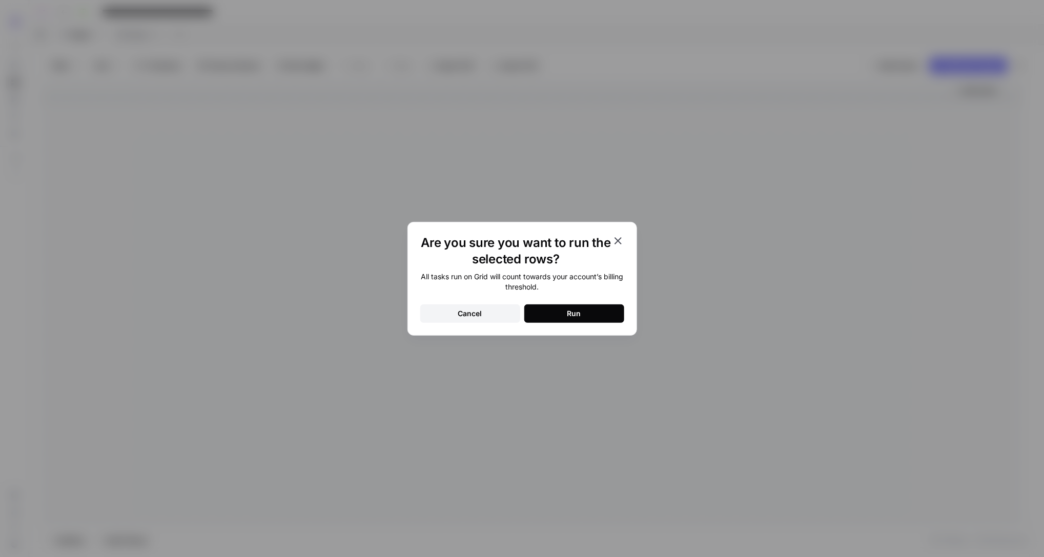
click at [571, 317] on div "Run" at bounding box center [574, 313] width 14 height 10
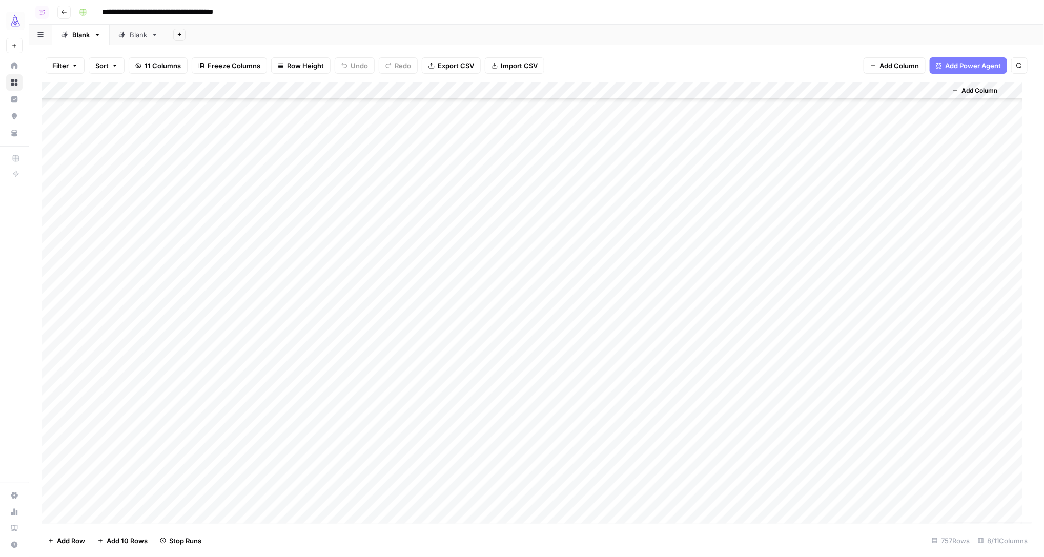
scroll to position [250, 0]
click at [878, 244] on div "Add Column" at bounding box center [537, 303] width 991 height 442
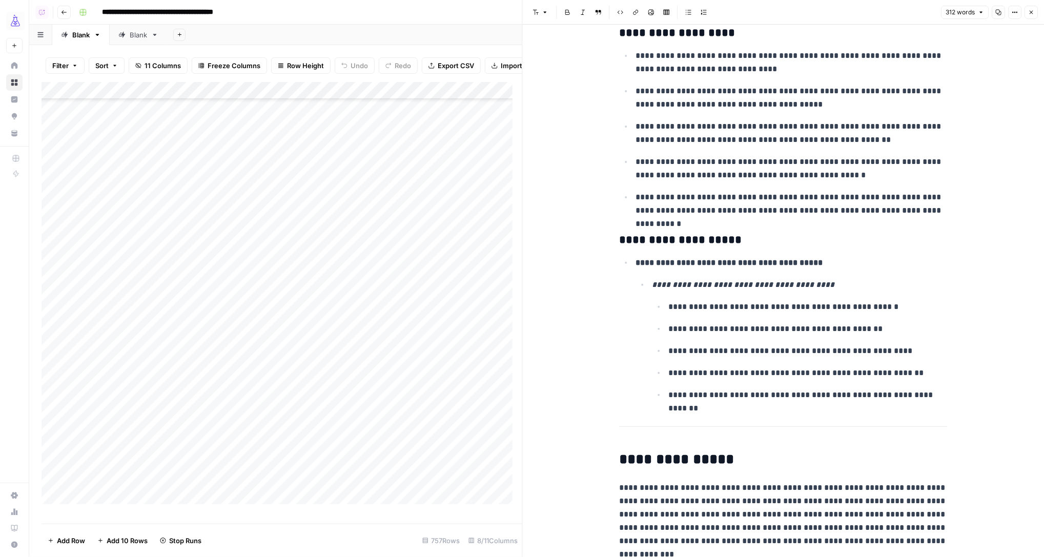
scroll to position [560, 0]
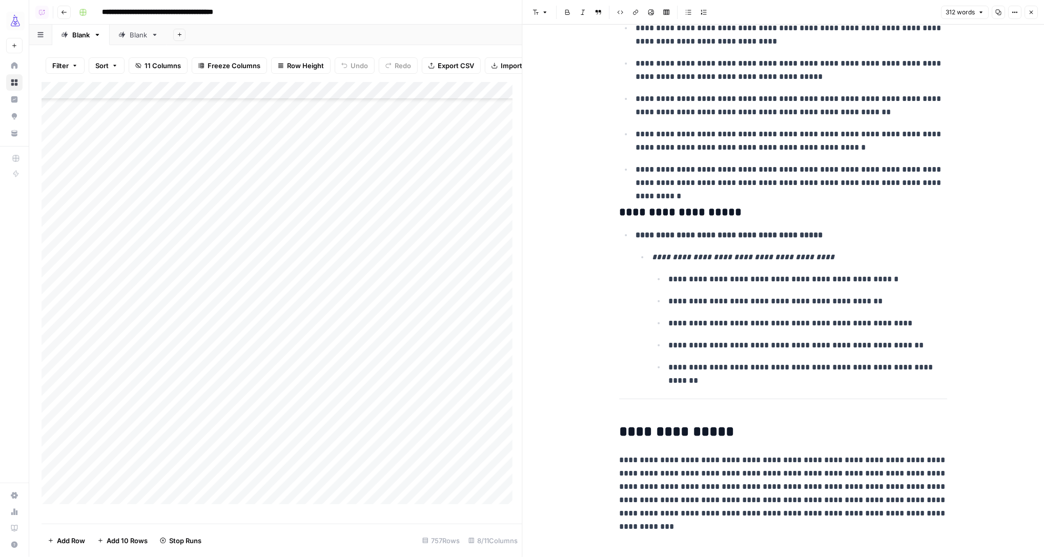
click at [1030, 13] on icon "button" at bounding box center [1031, 12] width 6 height 6
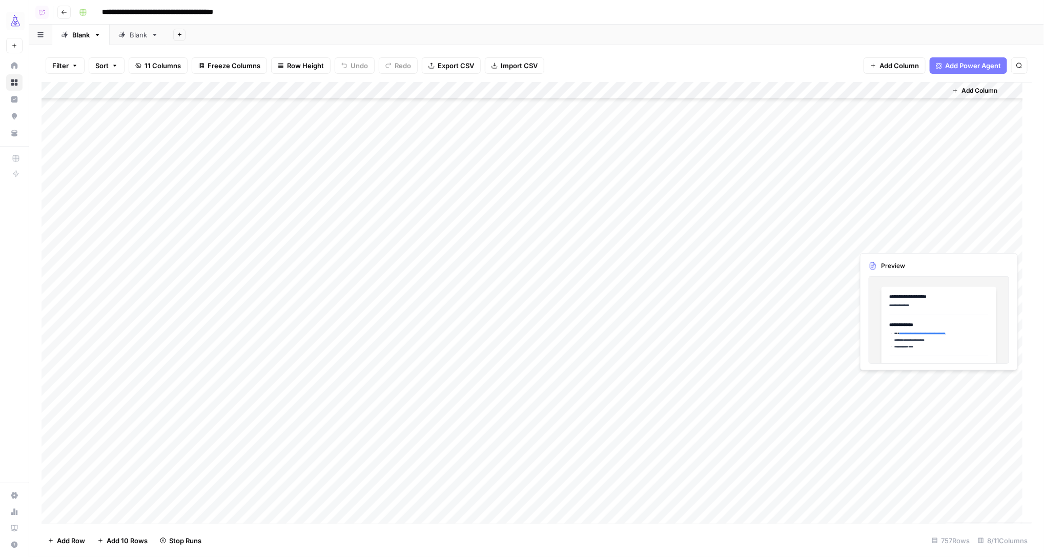
click at [891, 241] on div "Add Column" at bounding box center [537, 303] width 991 height 442
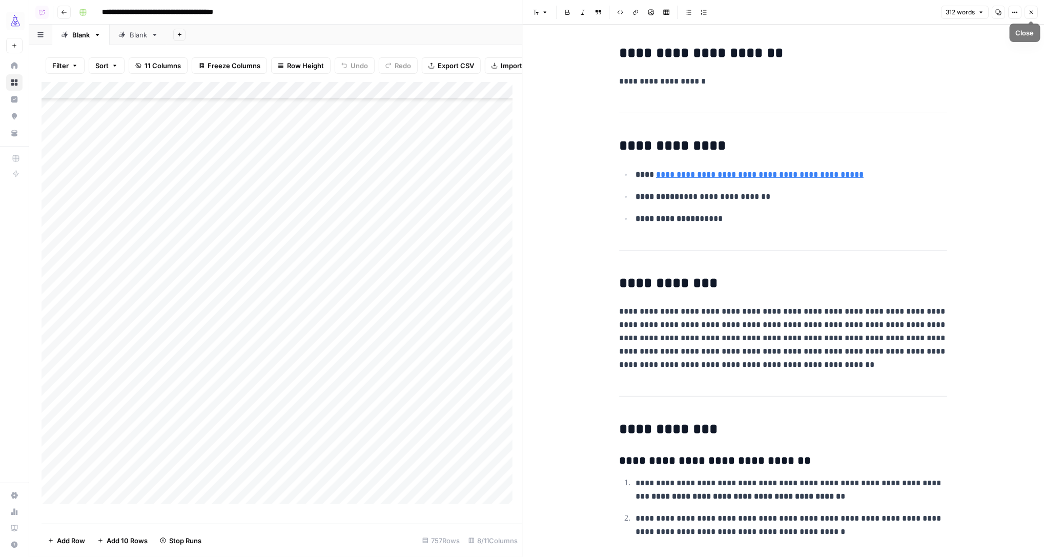
click at [1033, 11] on icon "button" at bounding box center [1031, 12] width 6 height 6
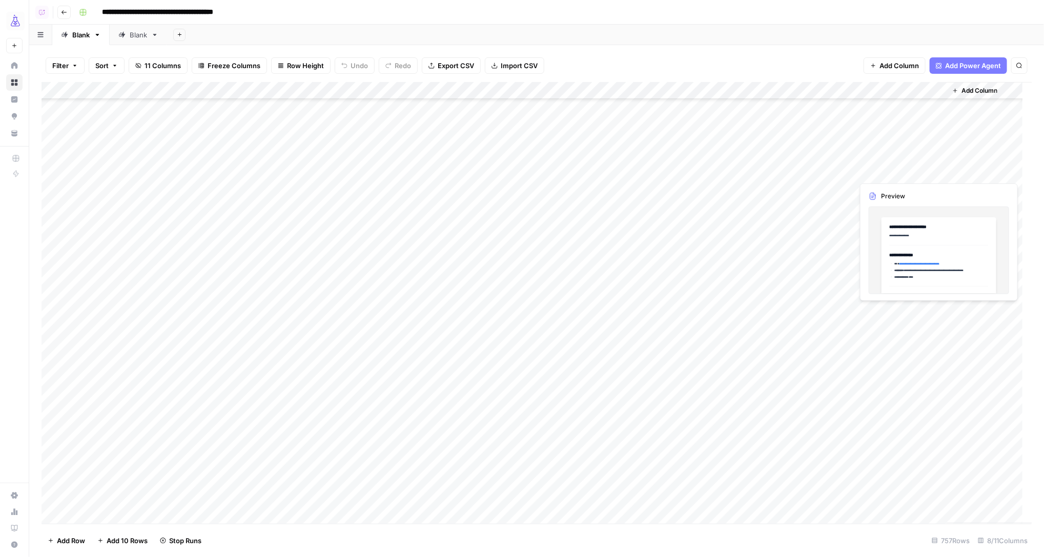
click at [874, 174] on div "Add Column" at bounding box center [537, 303] width 991 height 442
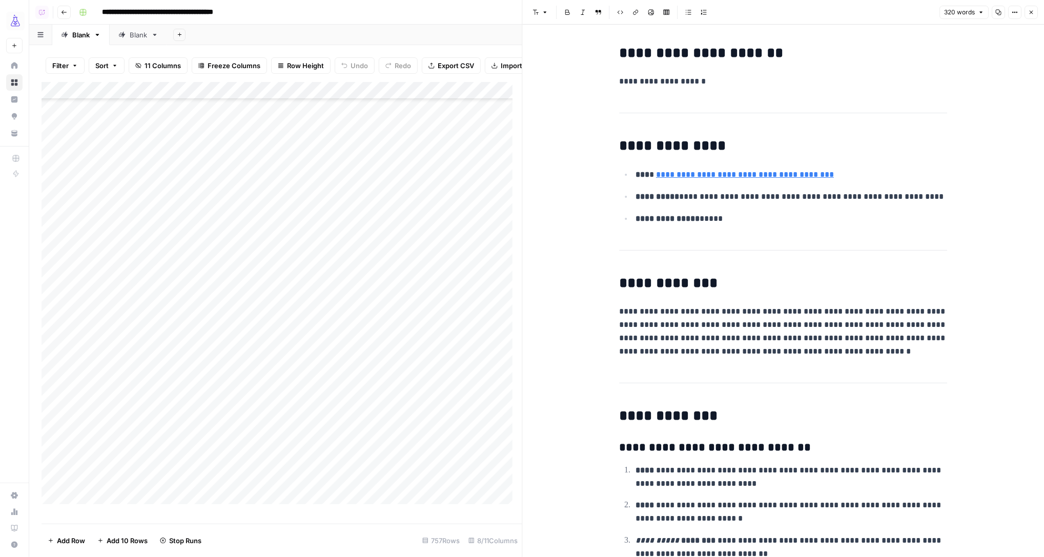
click at [1028, 12] on icon "button" at bounding box center [1031, 12] width 6 height 6
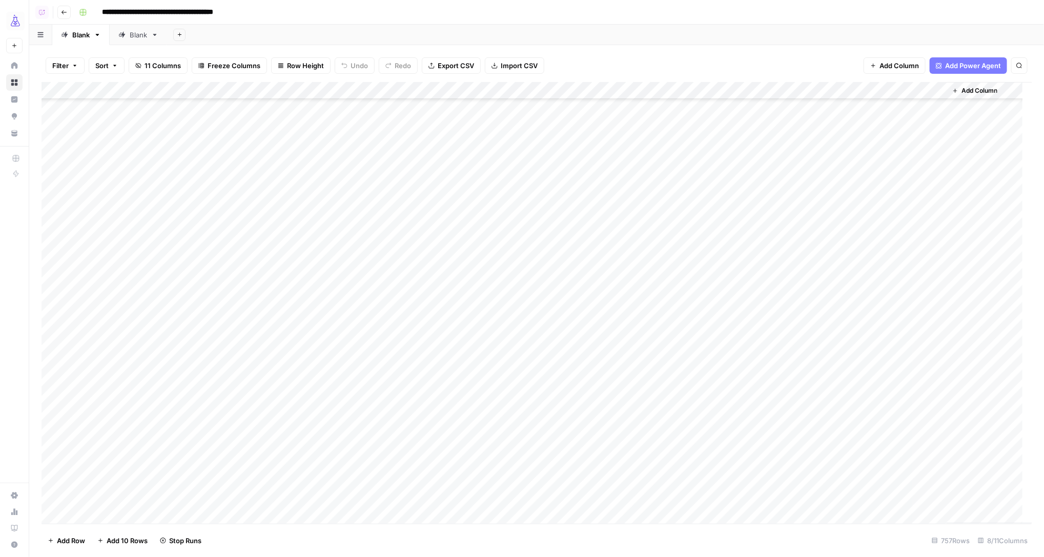
scroll to position [1981, 0]
click at [828, 92] on div "Add Column" at bounding box center [537, 303] width 991 height 442
drag, startPoint x: 847, startPoint y: 91, endPoint x: 841, endPoint y: 92, distance: 5.7
click at [847, 91] on div at bounding box center [792, 92] width 123 height 20
click at [841, 93] on div at bounding box center [792, 92] width 123 height 20
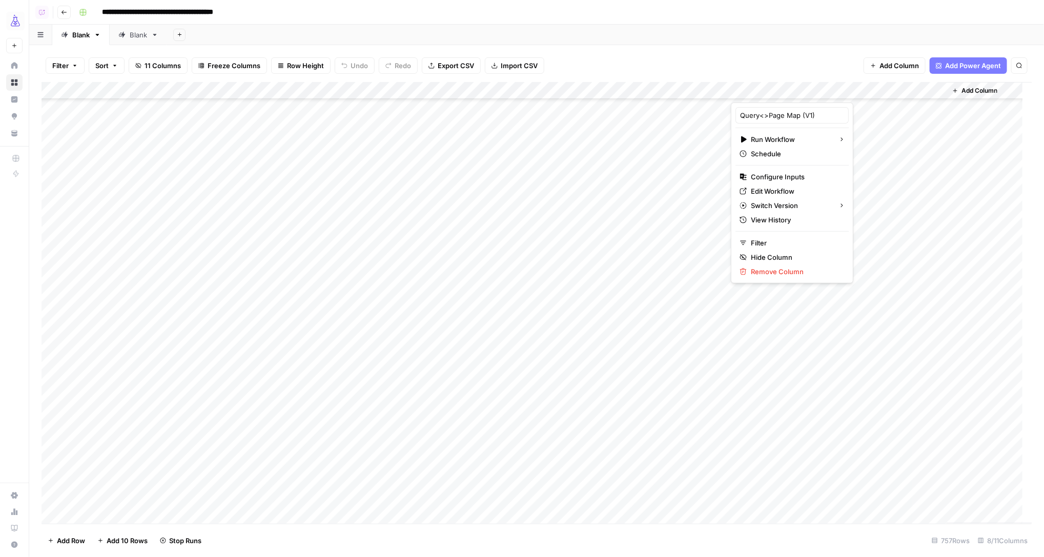
click at [824, 67] on div "Filter Sort 11 Columns Freeze Columns Row Height Undo Redo Export CSV Import CS…" at bounding box center [537, 65] width 990 height 33
click at [845, 90] on div "Add Column" at bounding box center [537, 303] width 991 height 442
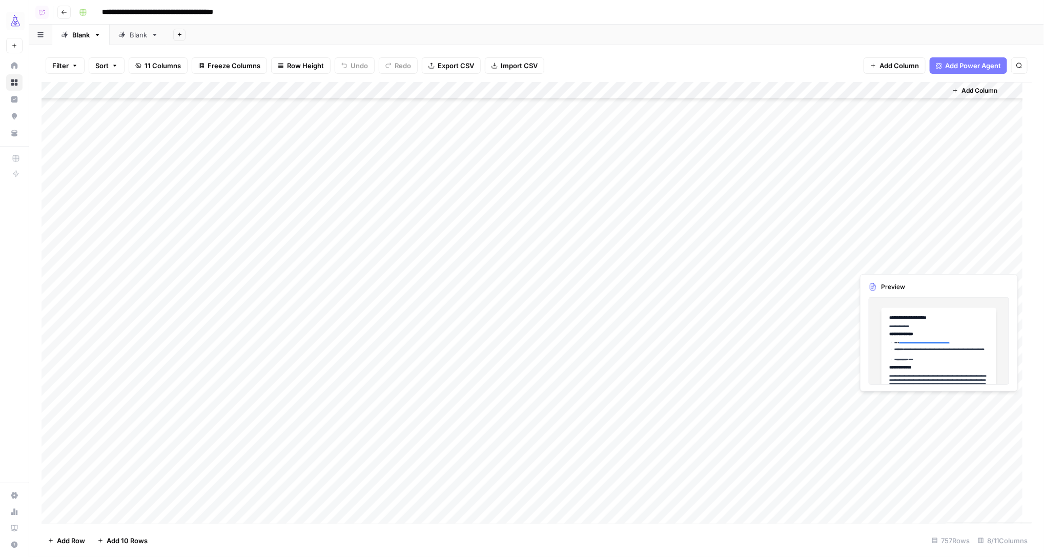
click at [879, 266] on div "Add Column" at bounding box center [537, 303] width 991 height 442
click at [934, 260] on div "Add Column" at bounding box center [537, 303] width 991 height 442
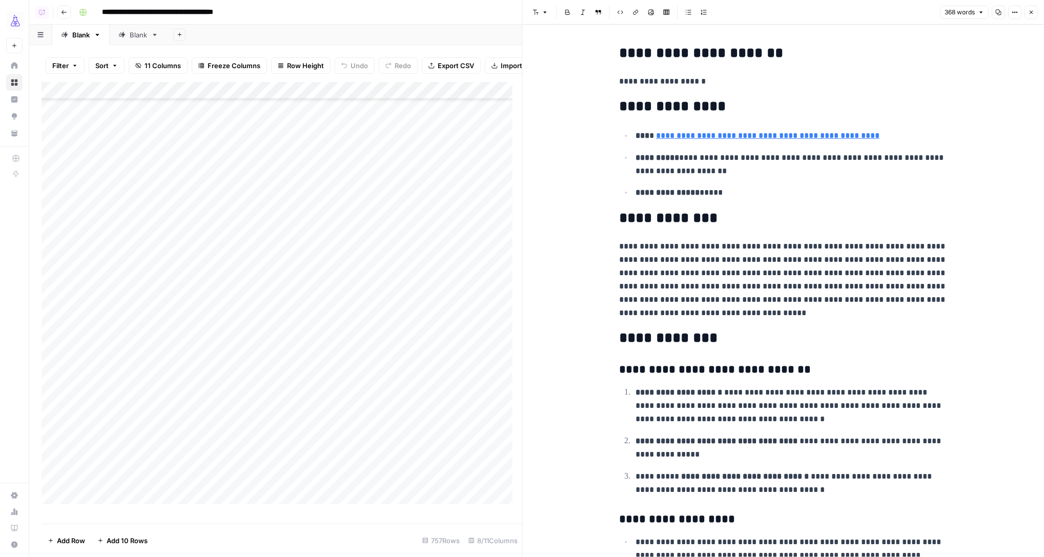
click at [1030, 12] on icon "button" at bounding box center [1031, 12] width 6 height 6
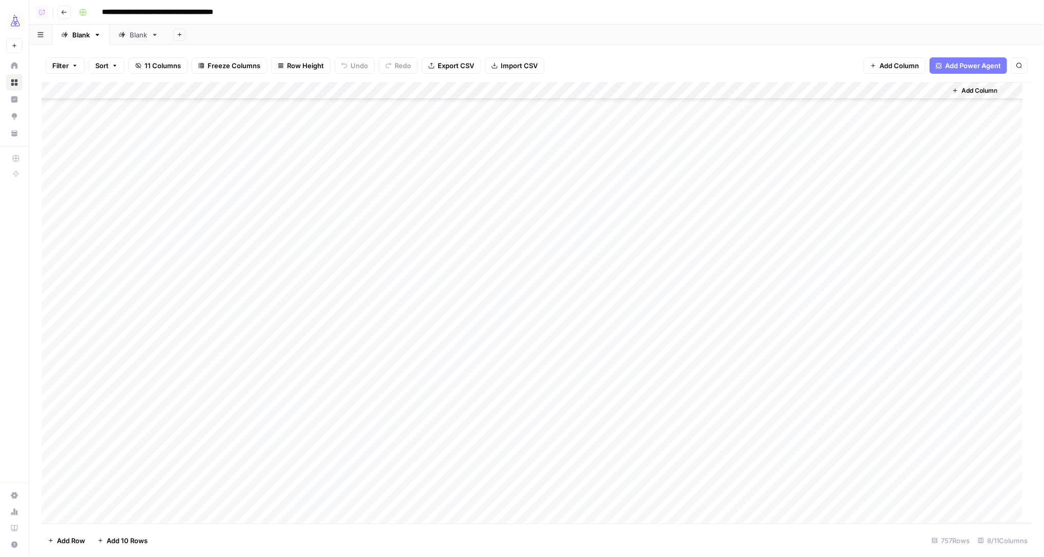
scroll to position [382, 0]
click at [879, 235] on div "Add Column" at bounding box center [537, 303] width 991 height 442
click at [938, 229] on div "Add Column" at bounding box center [537, 303] width 991 height 442
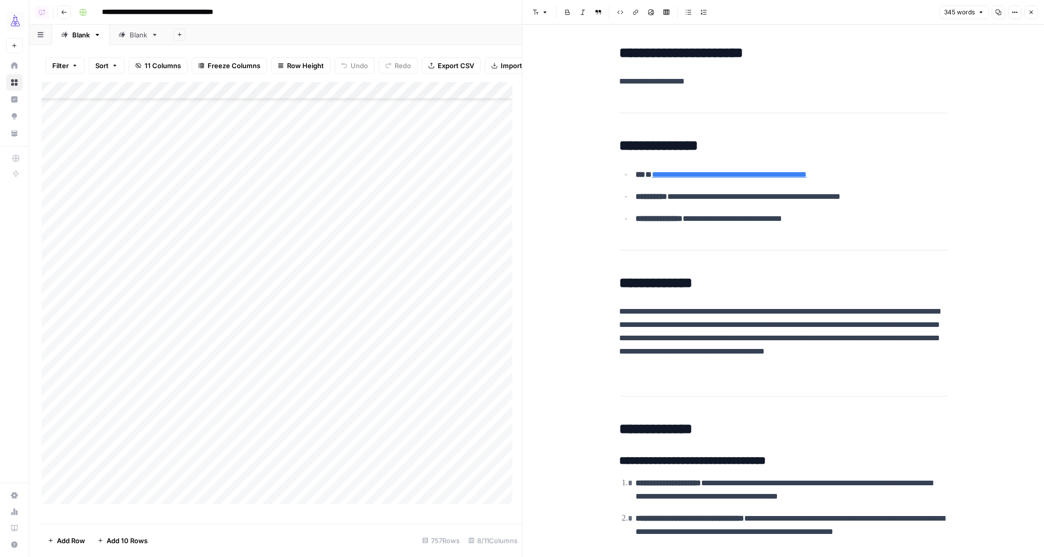
scroll to position [26, 0]
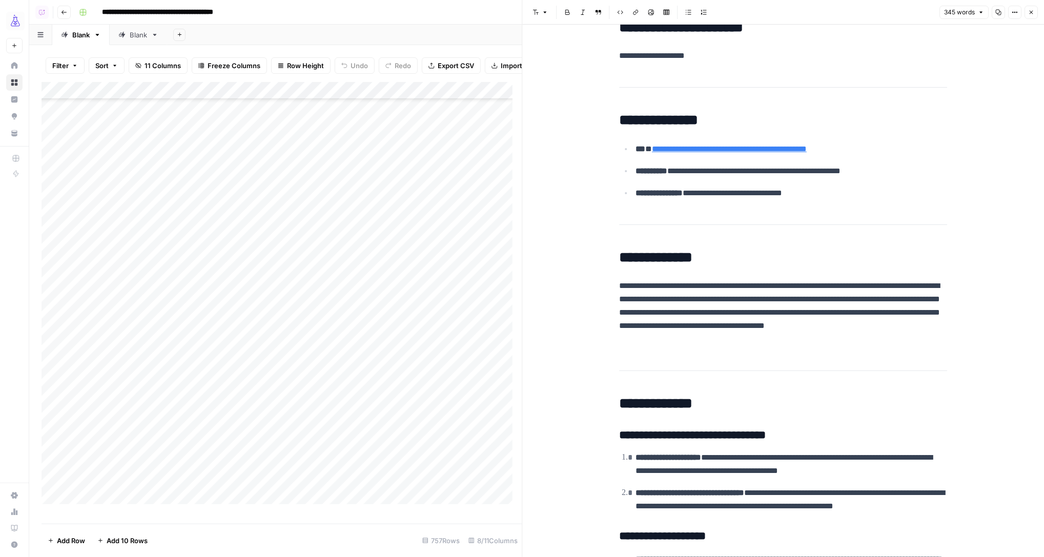
click at [1027, 13] on button "Close" at bounding box center [1030, 12] width 13 height 13
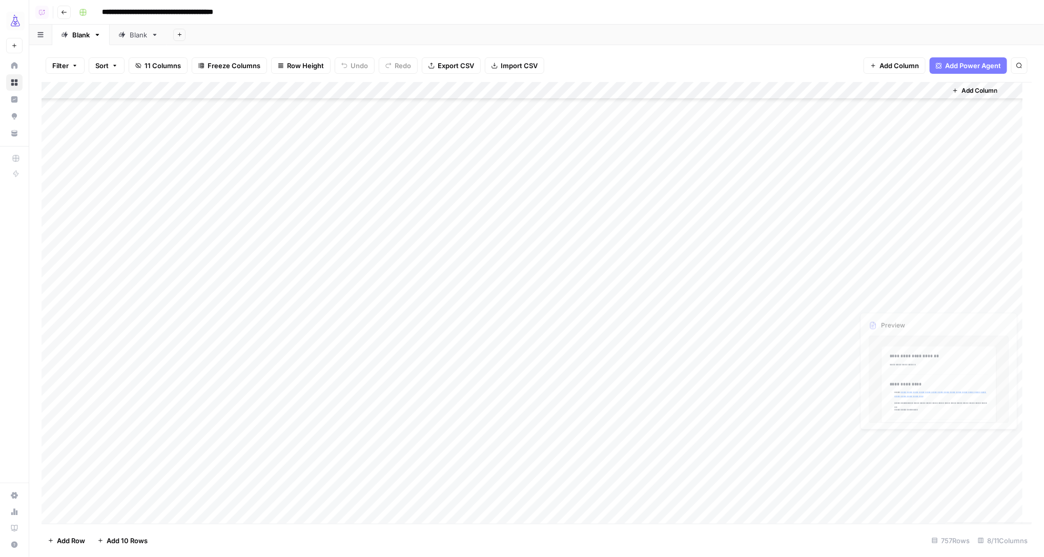
click at [883, 314] on div "Add Column" at bounding box center [537, 303] width 991 height 442
click at [937, 317] on div "Add Column" at bounding box center [537, 303] width 991 height 442
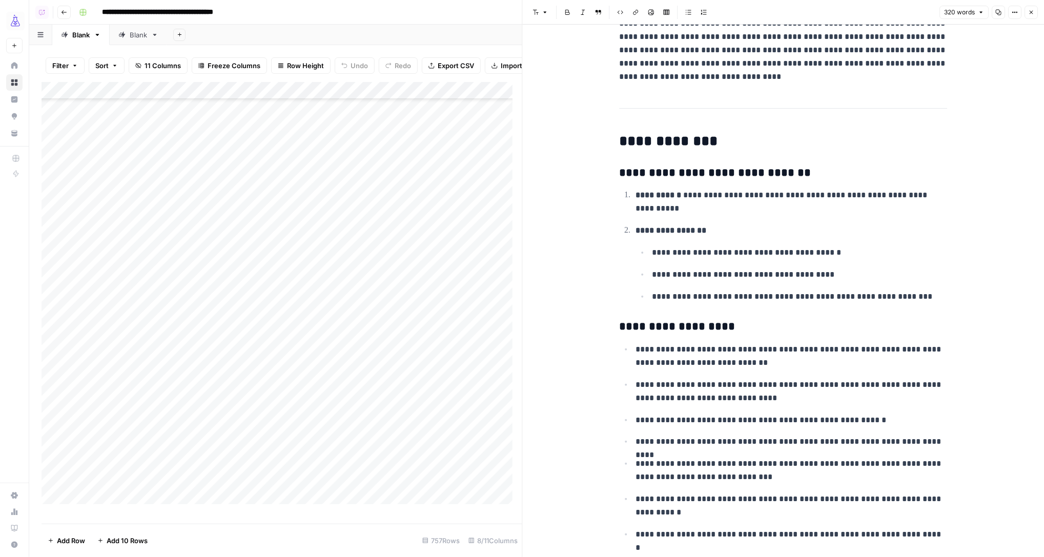
scroll to position [301, 0]
click at [1030, 16] on button "Close" at bounding box center [1030, 12] width 13 height 13
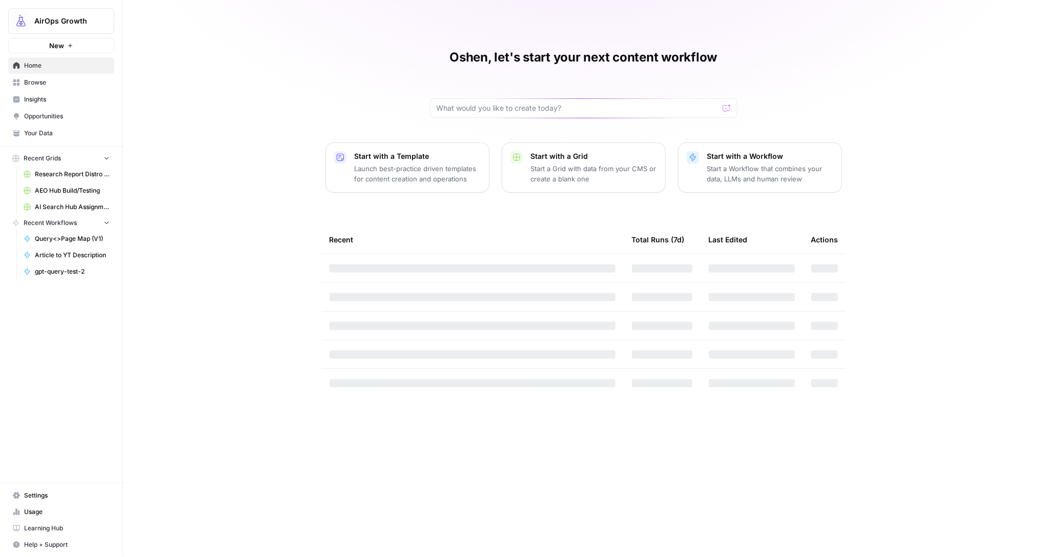
click at [43, 193] on span "AEO Hub Build/Testing" at bounding box center [72, 190] width 75 height 9
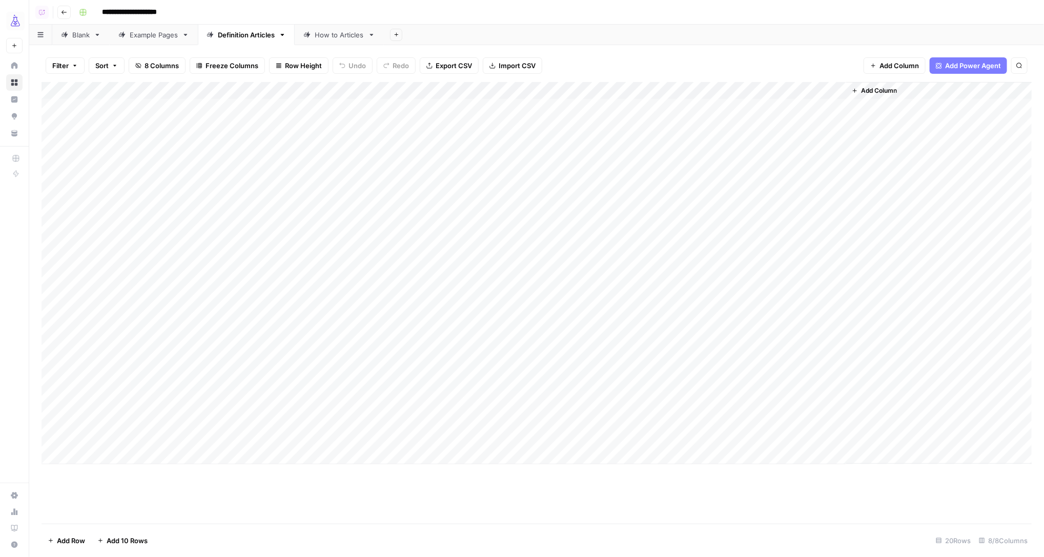
click at [102, 459] on div "Add Column" at bounding box center [537, 273] width 991 height 382
type textarea "**********"
click at [281, 453] on div "Add Column" at bounding box center [537, 282] width 991 height 400
click at [910, 526] on span "Reload" at bounding box center [908, 526] width 20 height 9
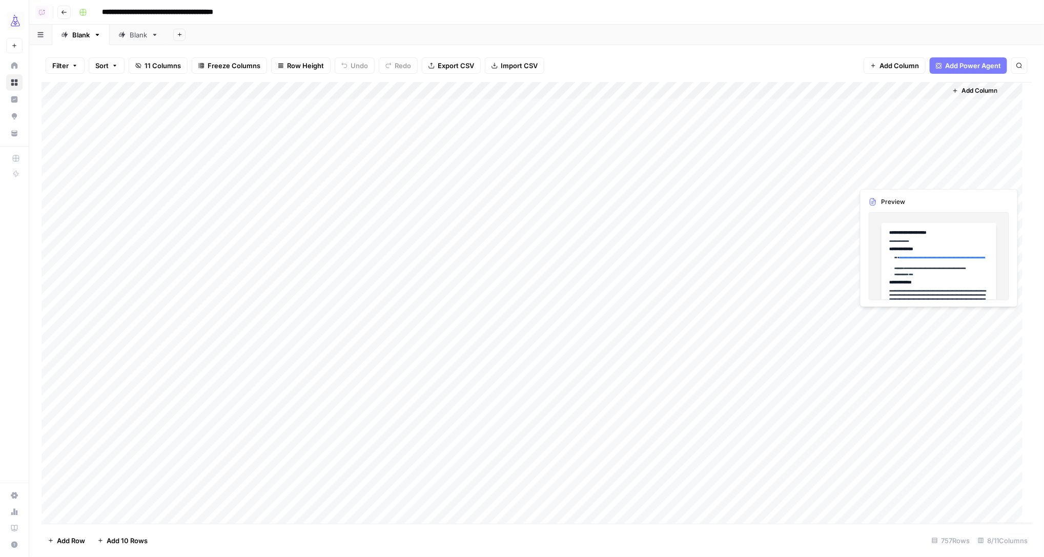
click at [886, 180] on div "Add Column" at bounding box center [537, 303] width 991 height 442
click at [937, 176] on div "Add Column" at bounding box center [537, 303] width 991 height 442
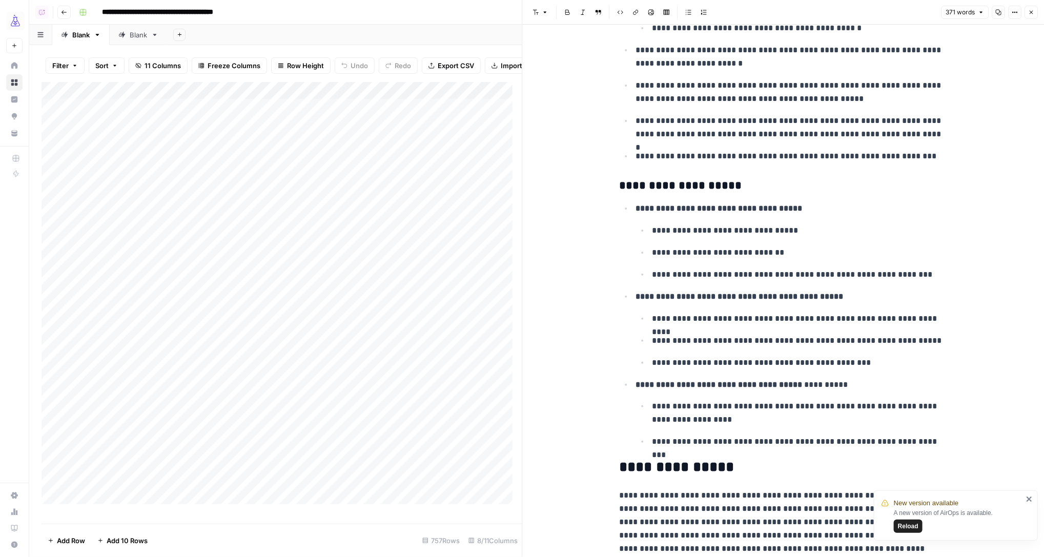
scroll to position [565, 0]
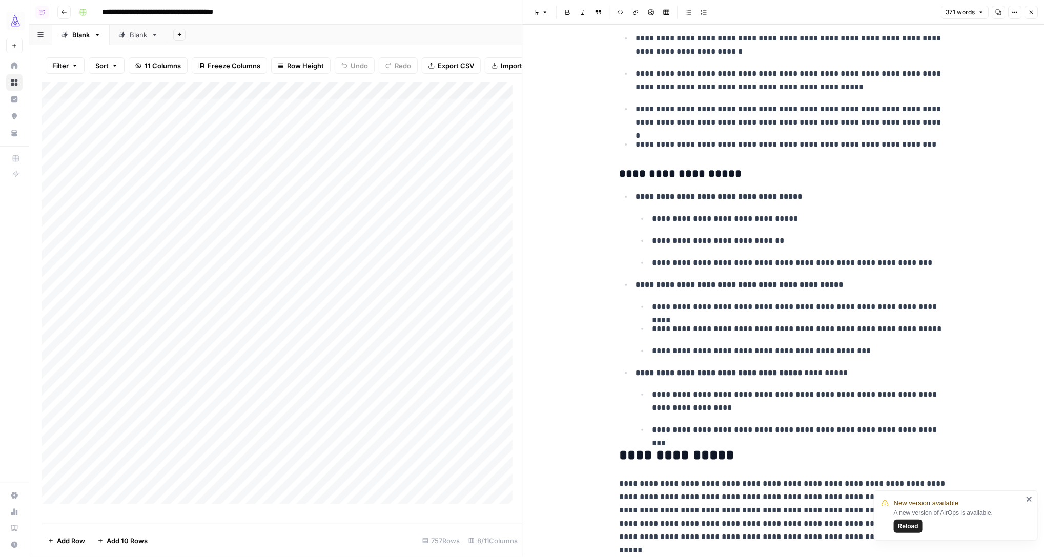
click at [1029, 10] on icon "button" at bounding box center [1031, 12] width 6 height 6
